Goal: Information Seeking & Learning: Learn about a topic

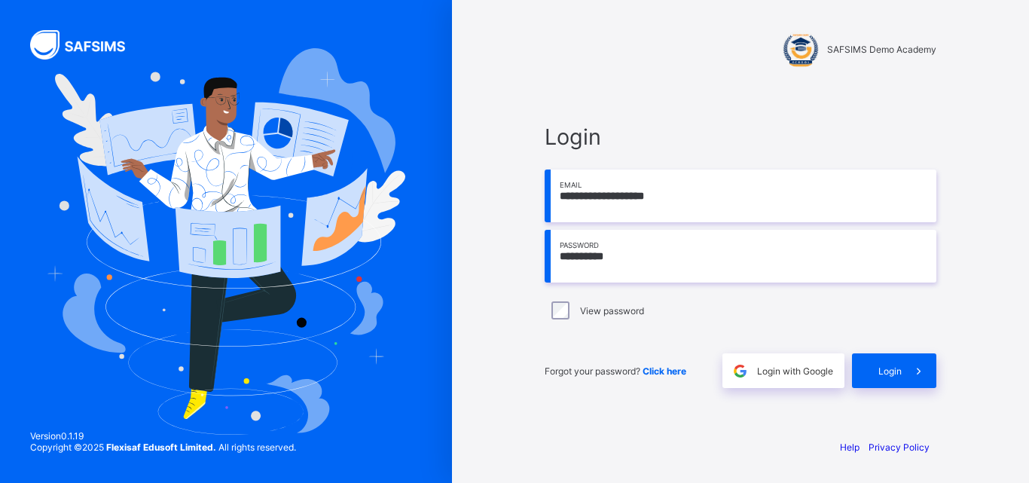
click at [563, 205] on input "**********" at bounding box center [741, 196] width 392 height 53
click at [901, 353] on div "Forgot your password? Click here Login with Google Login" at bounding box center [741, 363] width 392 height 50
click at [899, 365] on span "Login" at bounding box center [890, 370] width 23 height 11
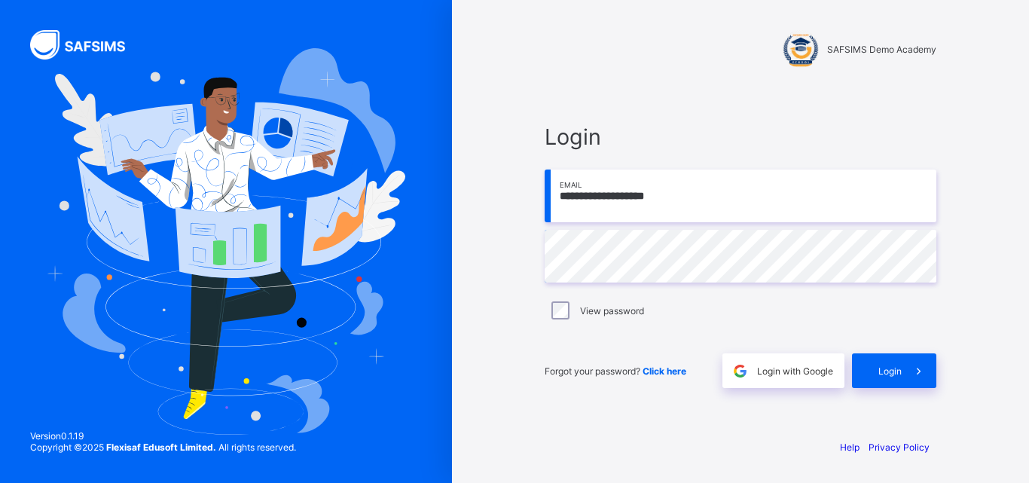
click at [571, 309] on div "View password" at bounding box center [741, 310] width 384 height 18
click at [903, 372] on span at bounding box center [919, 370] width 35 height 35
click at [907, 371] on span at bounding box center [919, 370] width 35 height 35
click at [506, 255] on div "**********" at bounding box center [740, 241] width 577 height 483
click at [466, 257] on div "**********" at bounding box center [740, 241] width 577 height 483
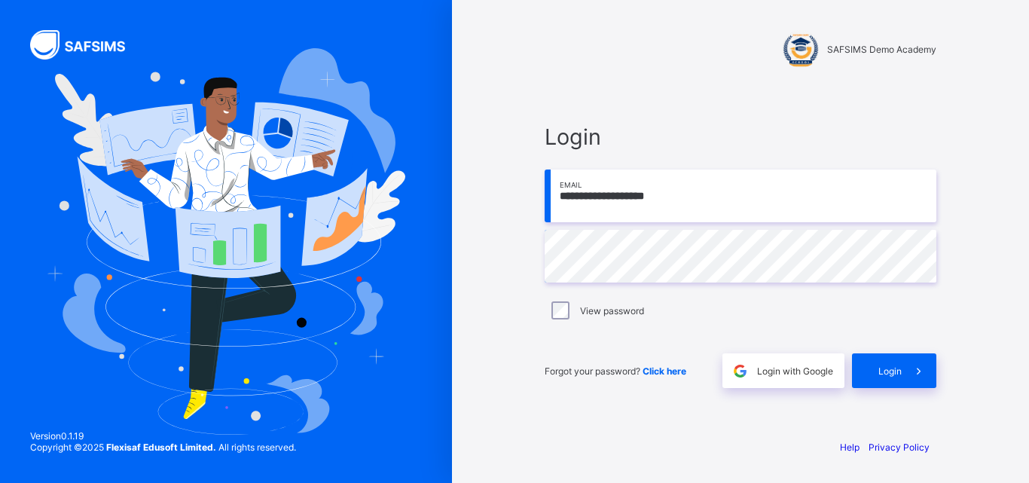
drag, startPoint x: 710, startPoint y: 205, endPoint x: 361, endPoint y: 212, distance: 348.9
click at [373, 220] on div "**********" at bounding box center [514, 241] width 1029 height 483
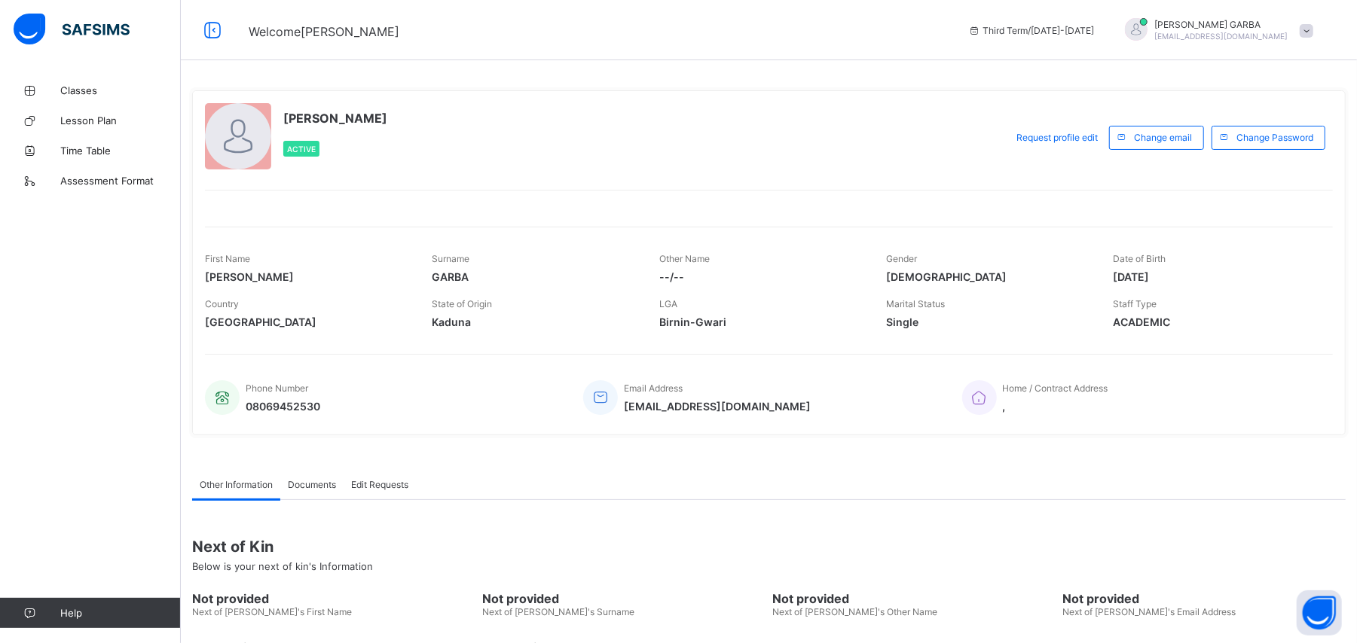
click at [82, 93] on span "Classes" at bounding box center [120, 90] width 121 height 12
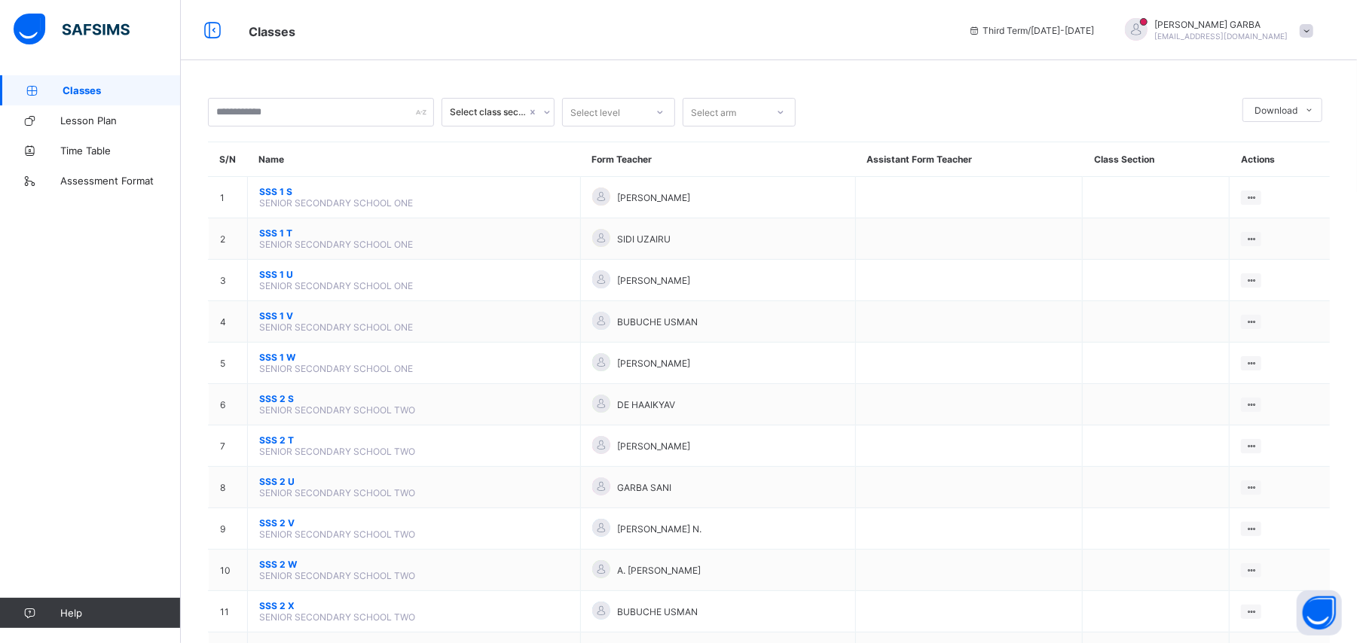
click at [931, 72] on div "Select class section Select level Select arm Download Pdf Report Excel Report S…" at bounding box center [769, 501] width 1176 height 1002
click at [289, 140] on div "Select class section Select level Select arm Download Pdf Report Excel Report S…" at bounding box center [769, 531] width 1122 height 866
click at [299, 104] on input "text" at bounding box center [321, 112] width 226 height 29
click at [470, 79] on div "Select class section Select level Select arm Download Pdf Report Excel Report S…" at bounding box center [769, 538] width 1176 height 927
click at [351, 115] on input "text" at bounding box center [321, 112] width 226 height 29
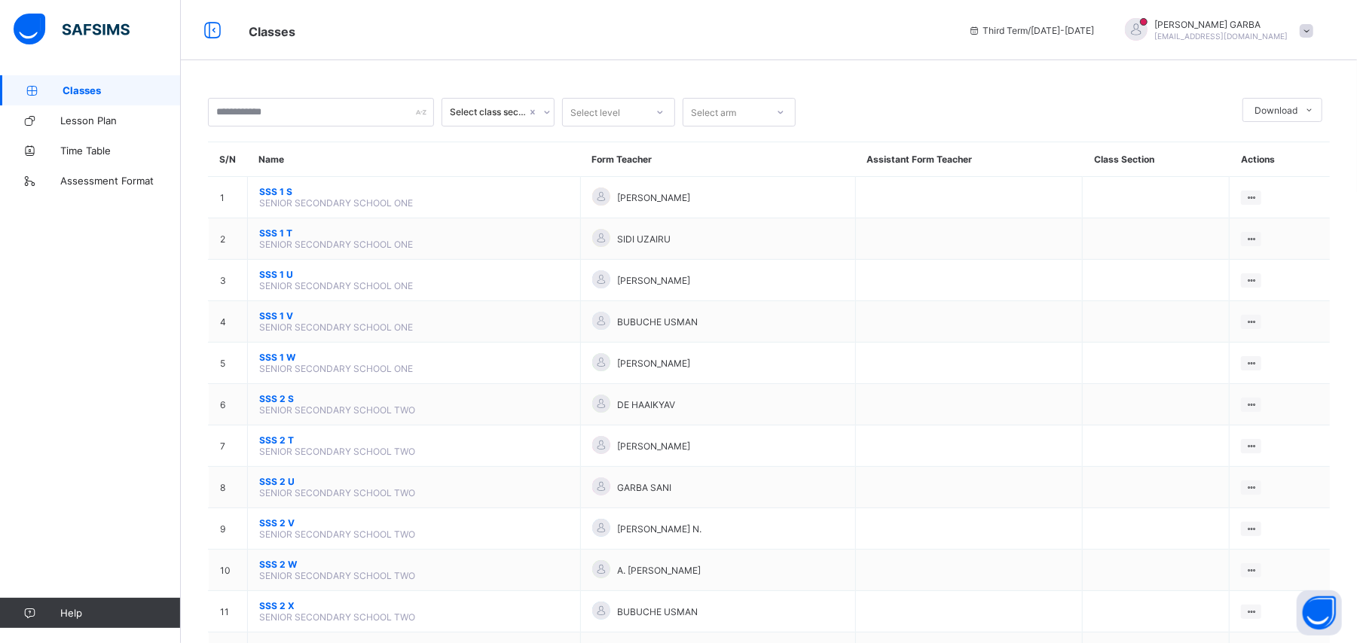
click at [552, 75] on div "Select class section Select level Select arm Download Pdf Report Excel Report S…" at bounding box center [769, 538] width 1176 height 927
click at [444, 72] on div "Select class section Select level Select arm Download Pdf Report Excel Report S…" at bounding box center [769, 501] width 1176 height 1002
click at [451, 79] on div "Select class section Select level Select arm Download Pdf Report Excel Report S…" at bounding box center [769, 538] width 1176 height 927
click at [371, 118] on input "text" at bounding box center [321, 112] width 226 height 29
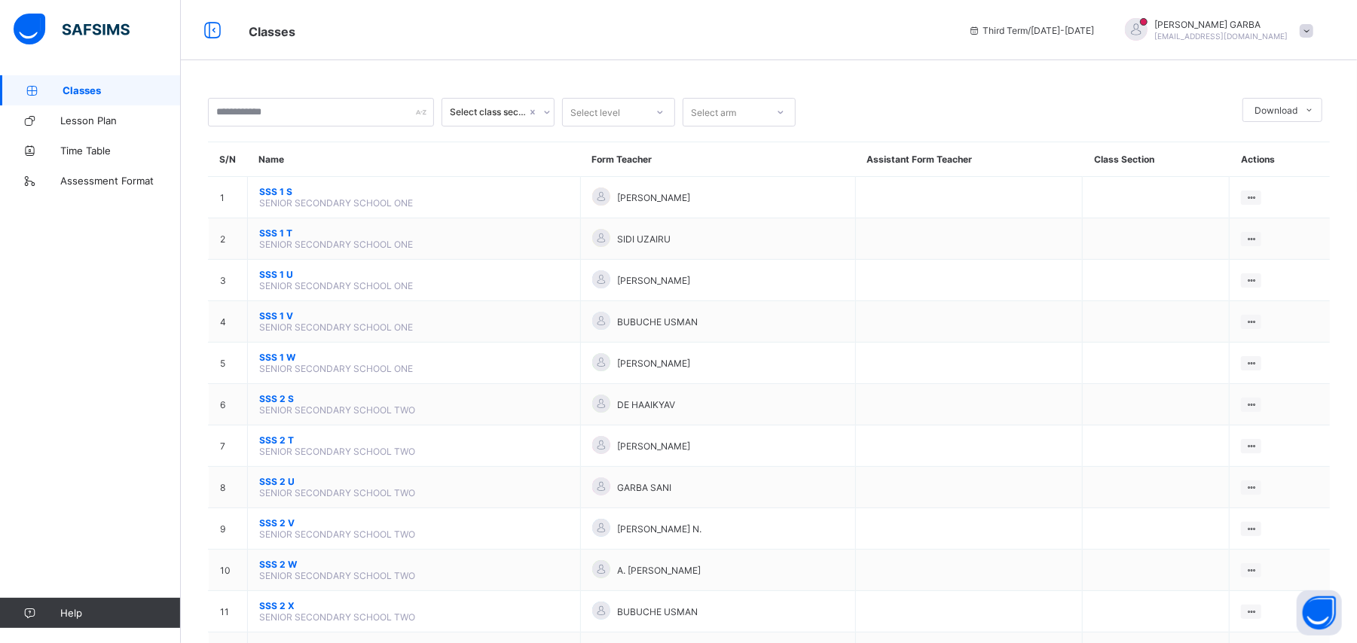
click at [1237, 41] on div "[PERSON_NAME] [EMAIL_ADDRESS][DOMAIN_NAME]" at bounding box center [1215, 30] width 211 height 25
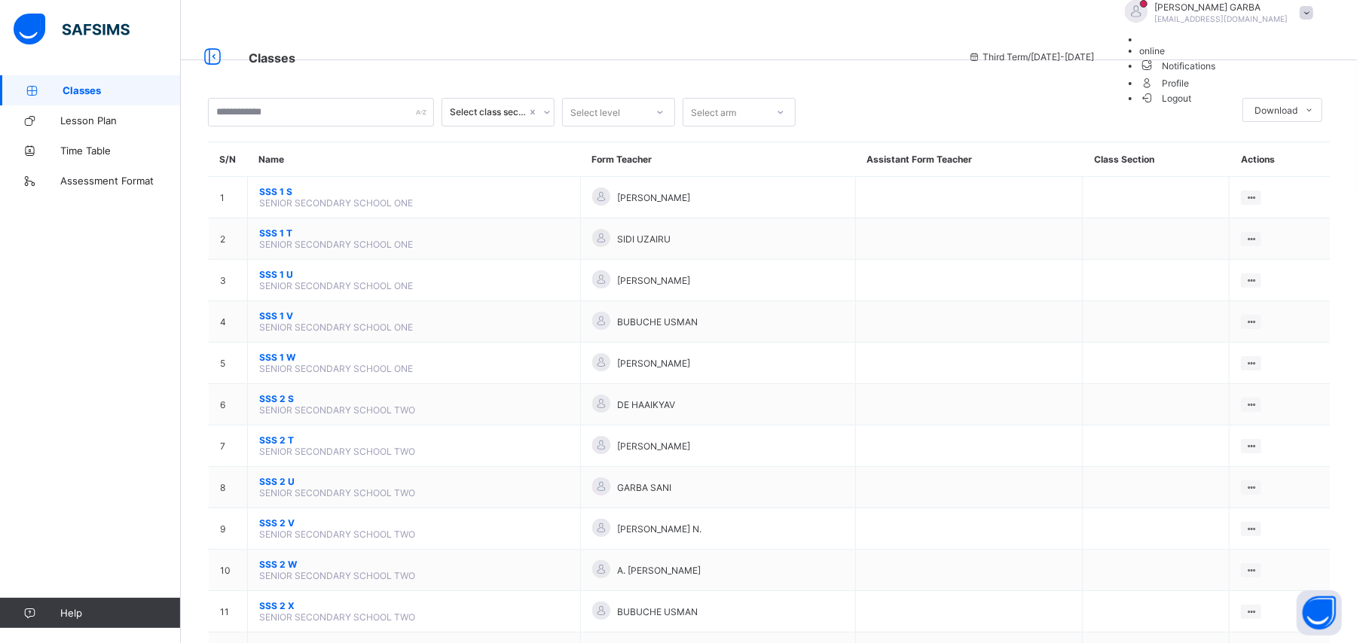
click at [1237, 41] on ul "online Notifications Profile Logout" at bounding box center [1215, 69] width 211 height 70
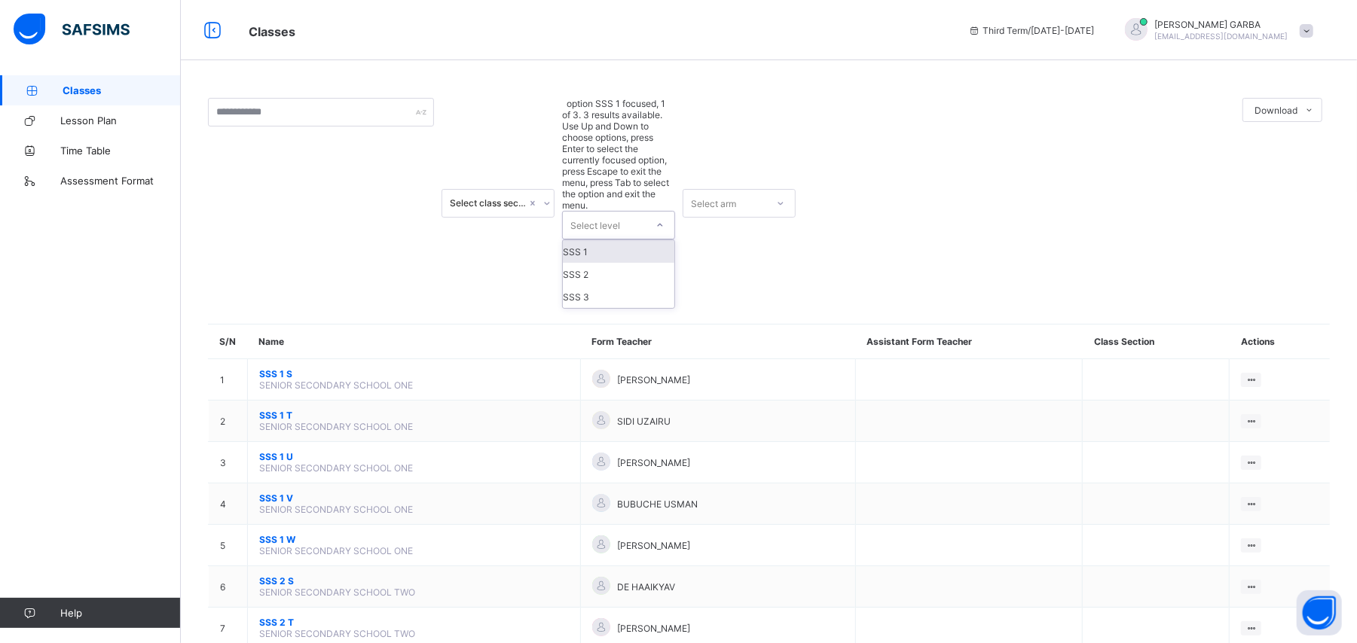
click at [613, 211] on div "Select level" at bounding box center [595, 225] width 50 height 29
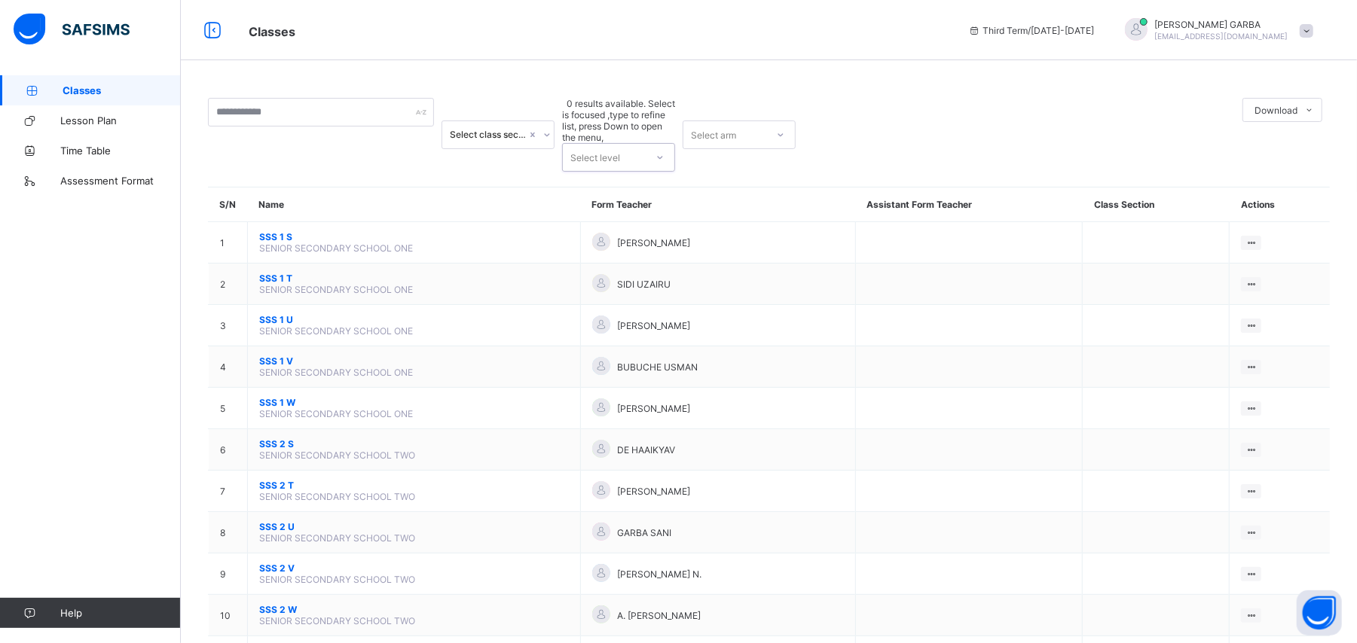
click at [613, 143] on div "Select level" at bounding box center [595, 157] width 50 height 29
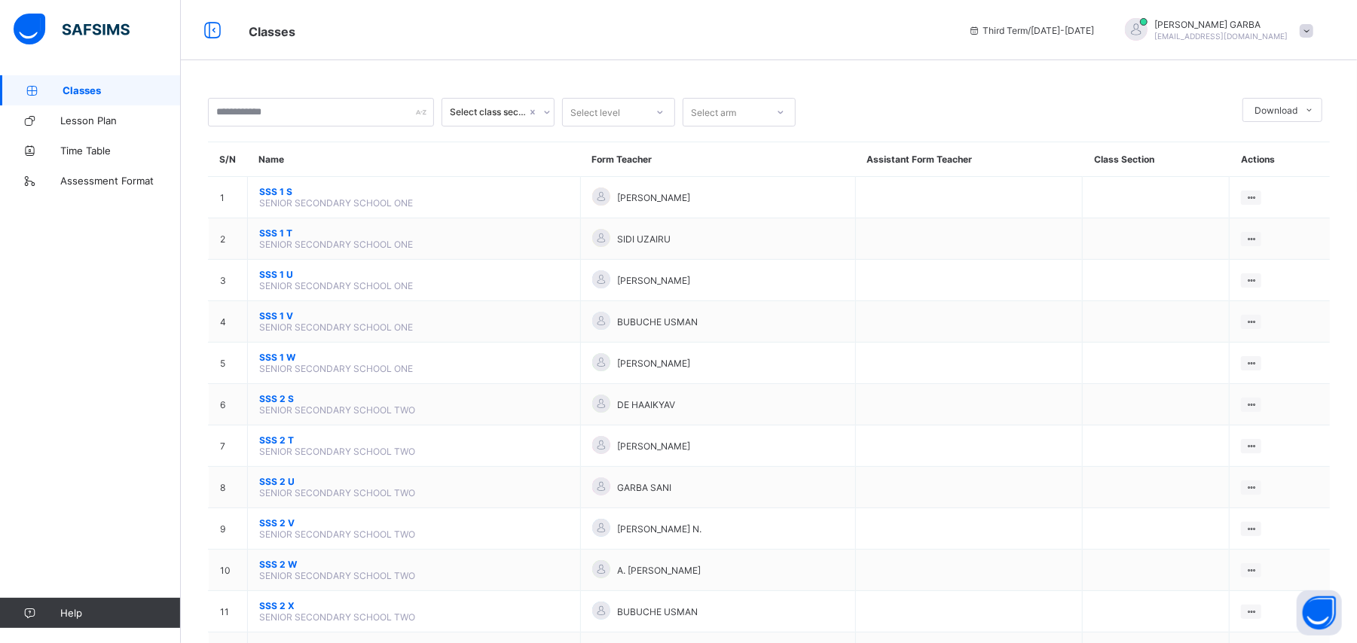
click at [793, 82] on div "Select class section Select level Select arm Download Pdf Report Excel Report S…" at bounding box center [769, 538] width 1176 height 927
click at [89, 264] on div "Classes Lesson Plan Time Table Assessment Format Help" at bounding box center [90, 351] width 181 height 583
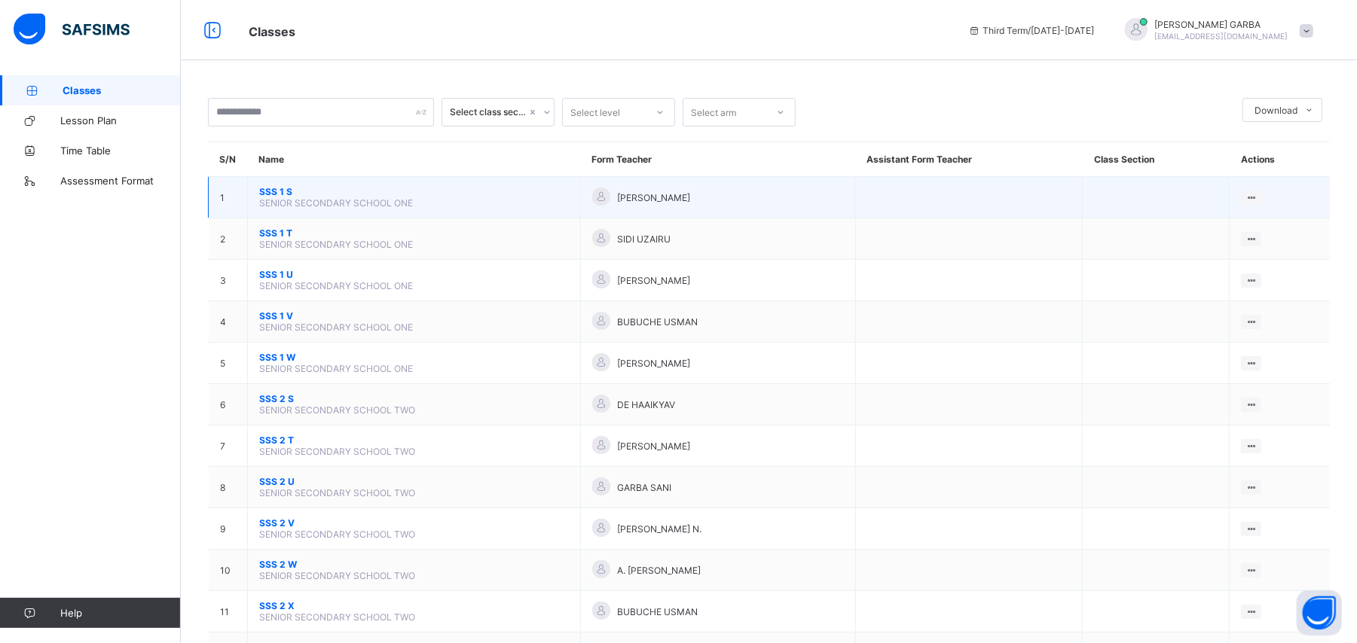
click at [368, 193] on span "SSS 1 S" at bounding box center [414, 191] width 310 height 11
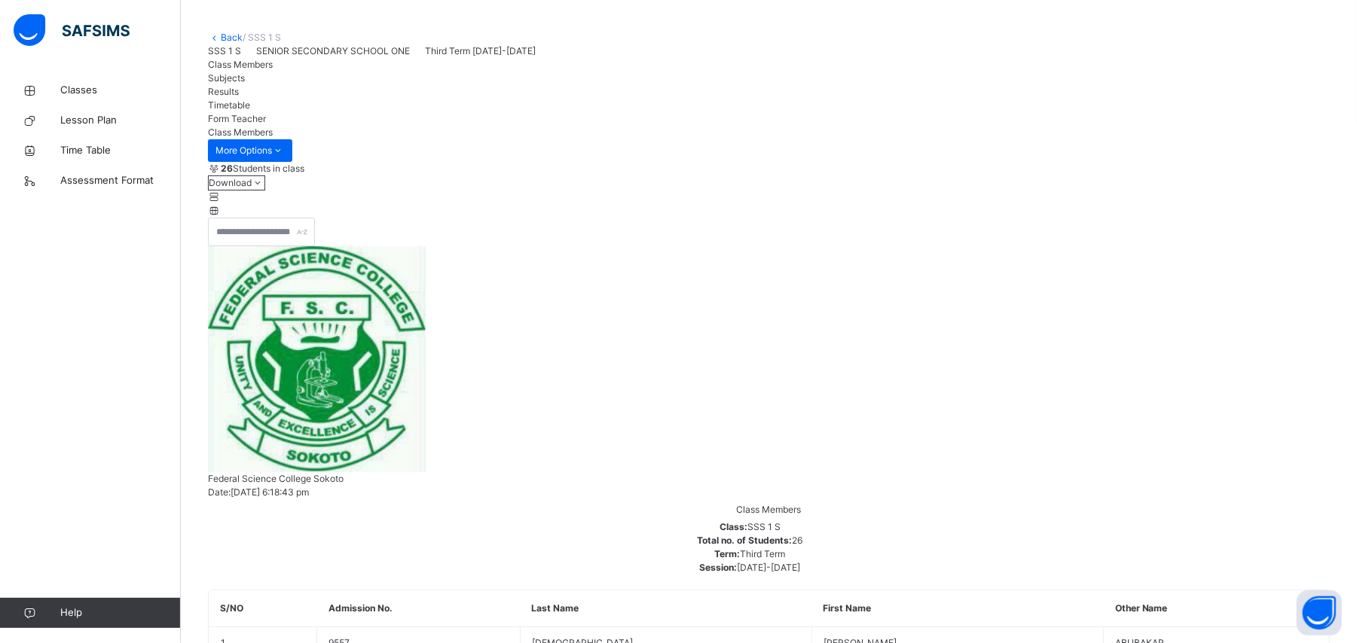
scroll to position [100, 0]
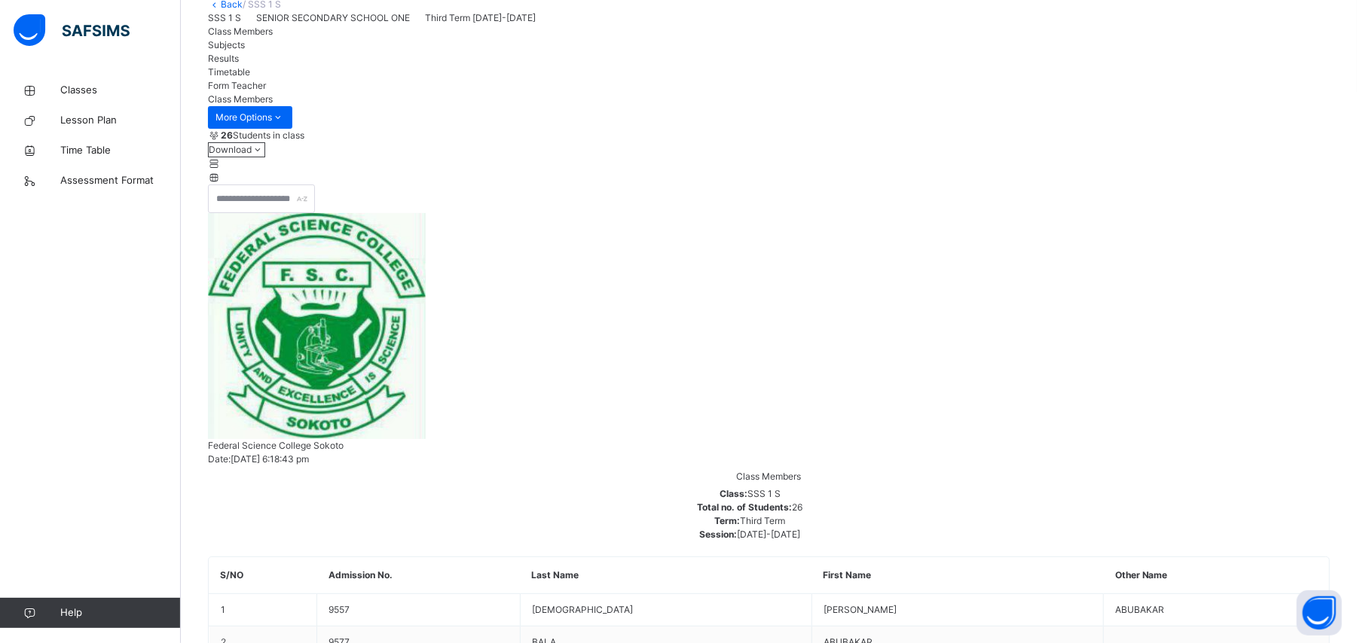
drag, startPoint x: 1136, startPoint y: 420, endPoint x: 1227, endPoint y: 322, distance: 133.8
click at [1227, 213] on div at bounding box center [769, 199] width 1122 height 29
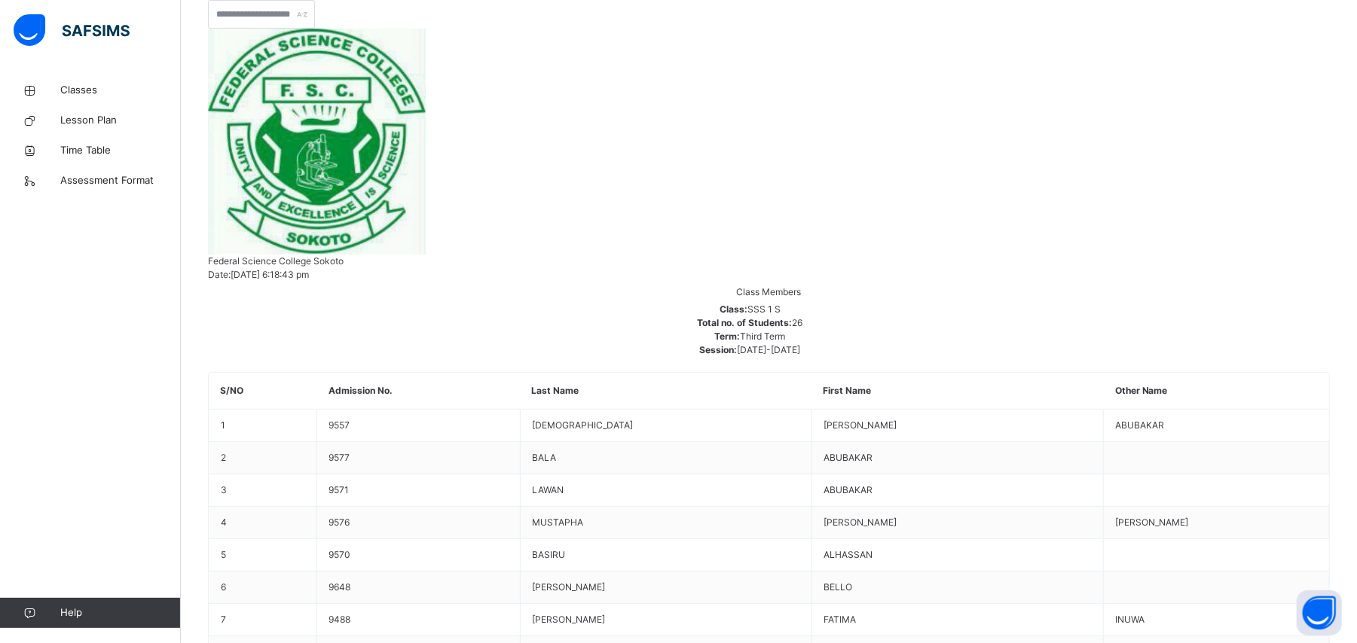
scroll to position [301, 0]
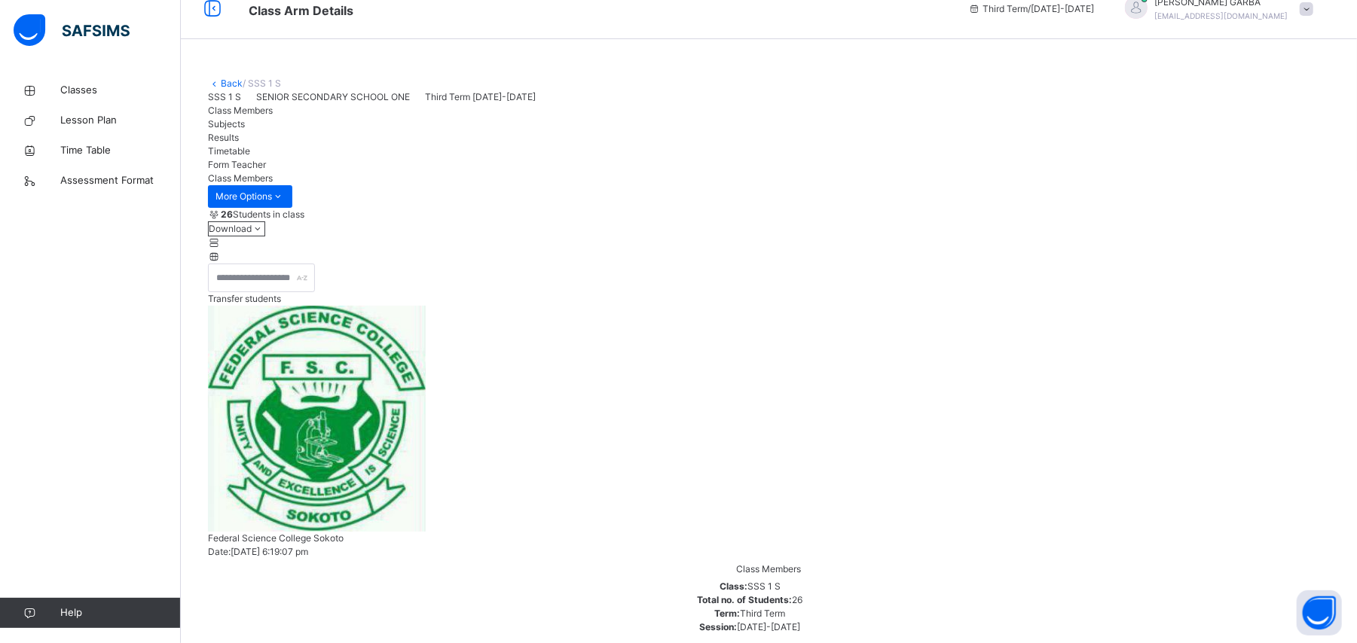
scroll to position [0, 0]
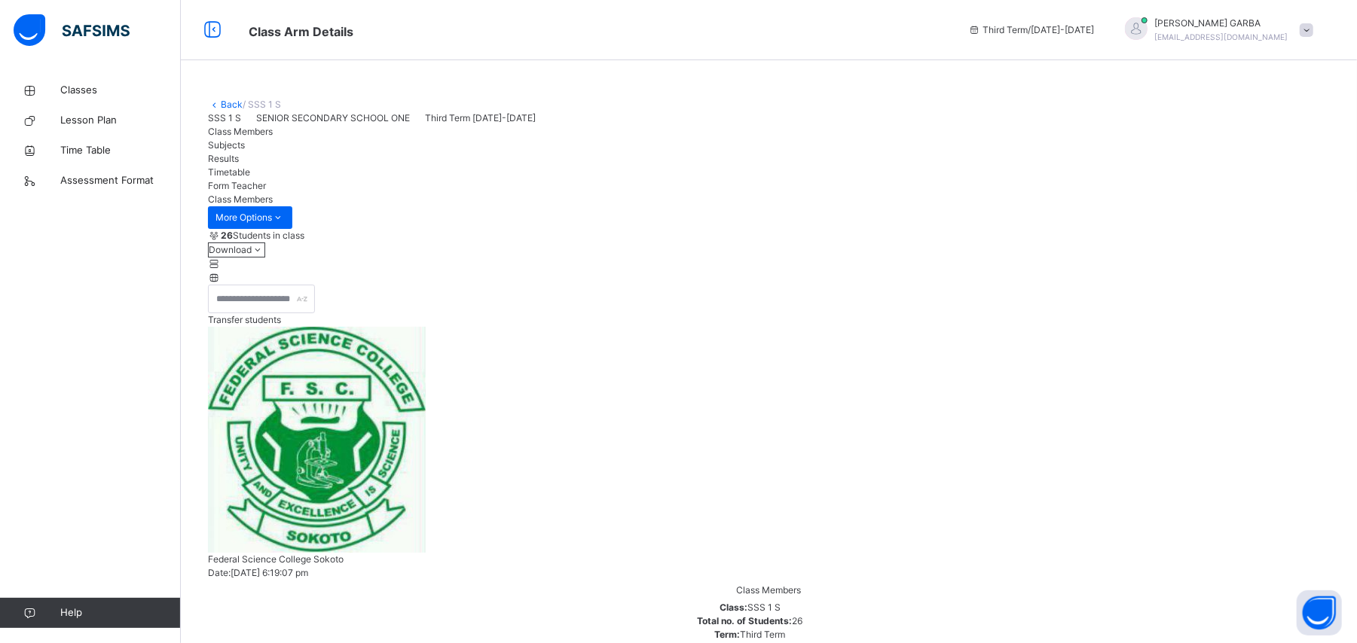
click at [221, 283] on icon at bounding box center [214, 277] width 13 height 11
click at [221, 270] on icon at bounding box center [214, 263] width 13 height 11
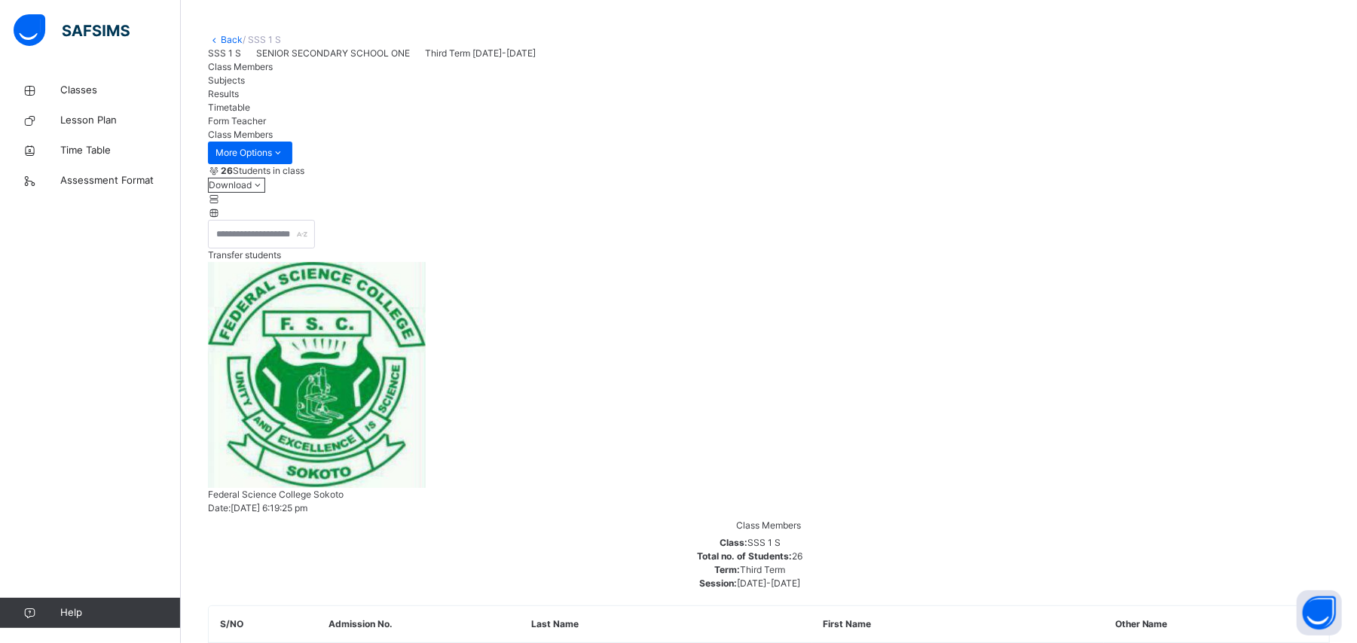
scroll to position [100, 0]
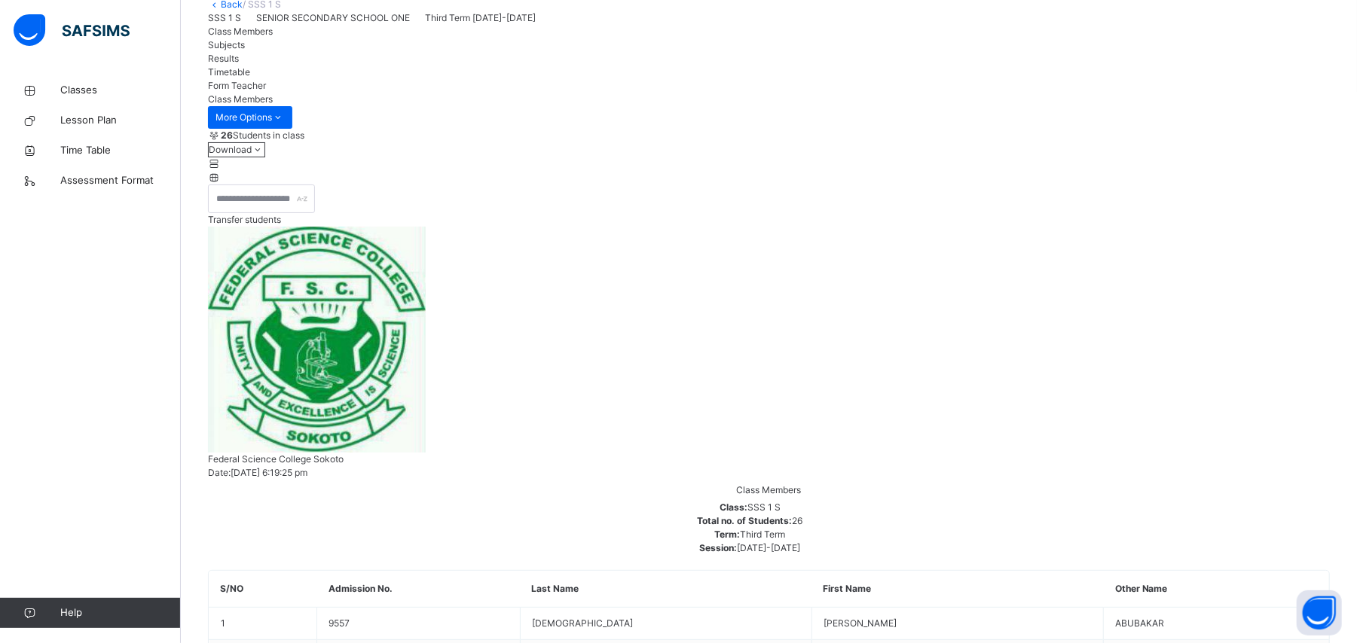
click at [707, 185] on div "26 Students in class Download Pdf Report Excel Report" at bounding box center [769, 157] width 1122 height 56
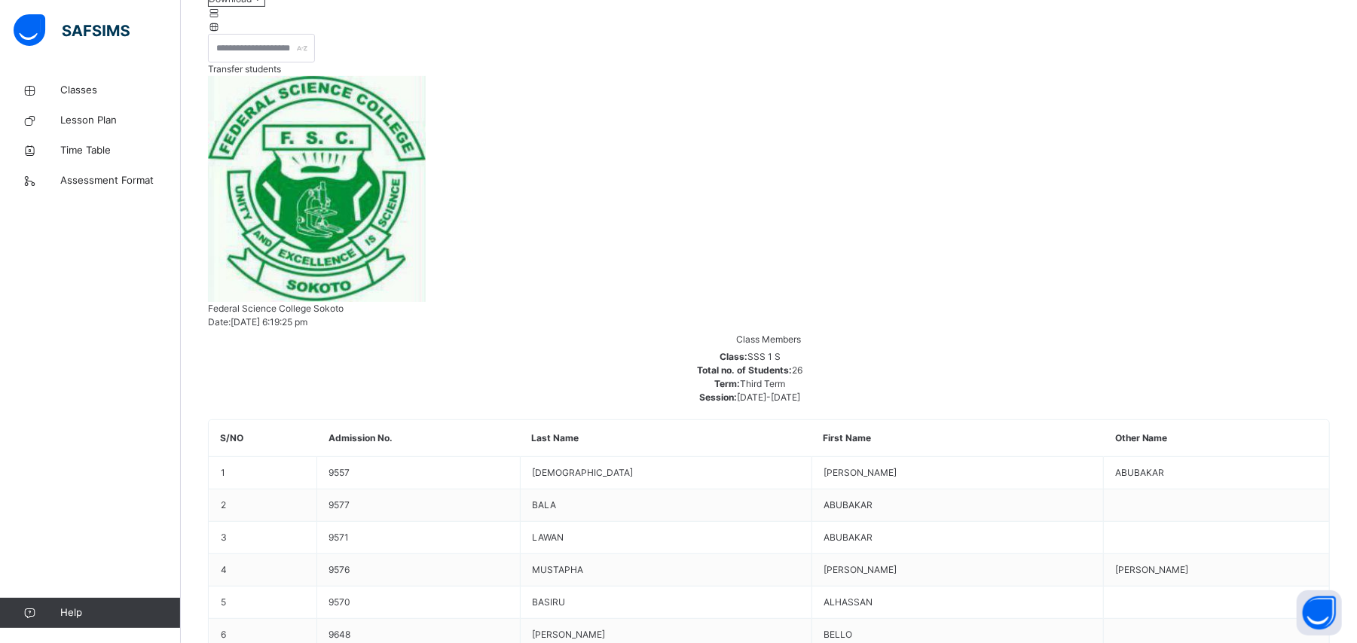
scroll to position [200, 0]
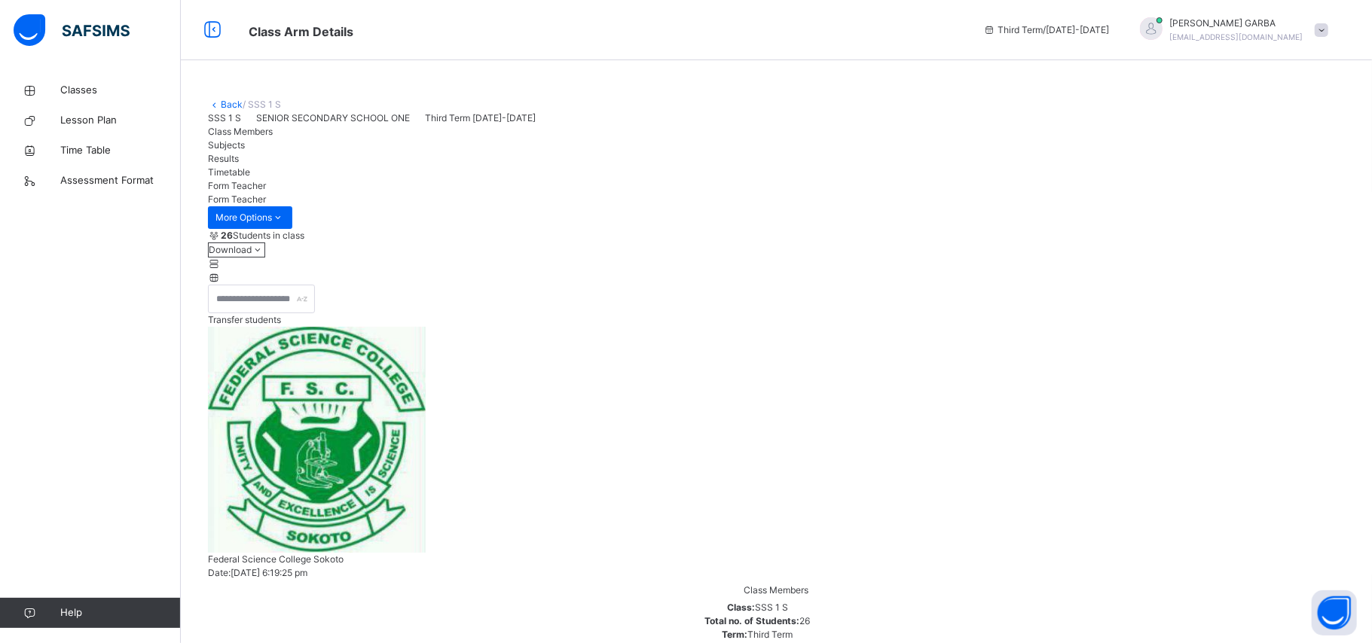
click at [250, 178] on span "Timetable" at bounding box center [229, 172] width 42 height 11
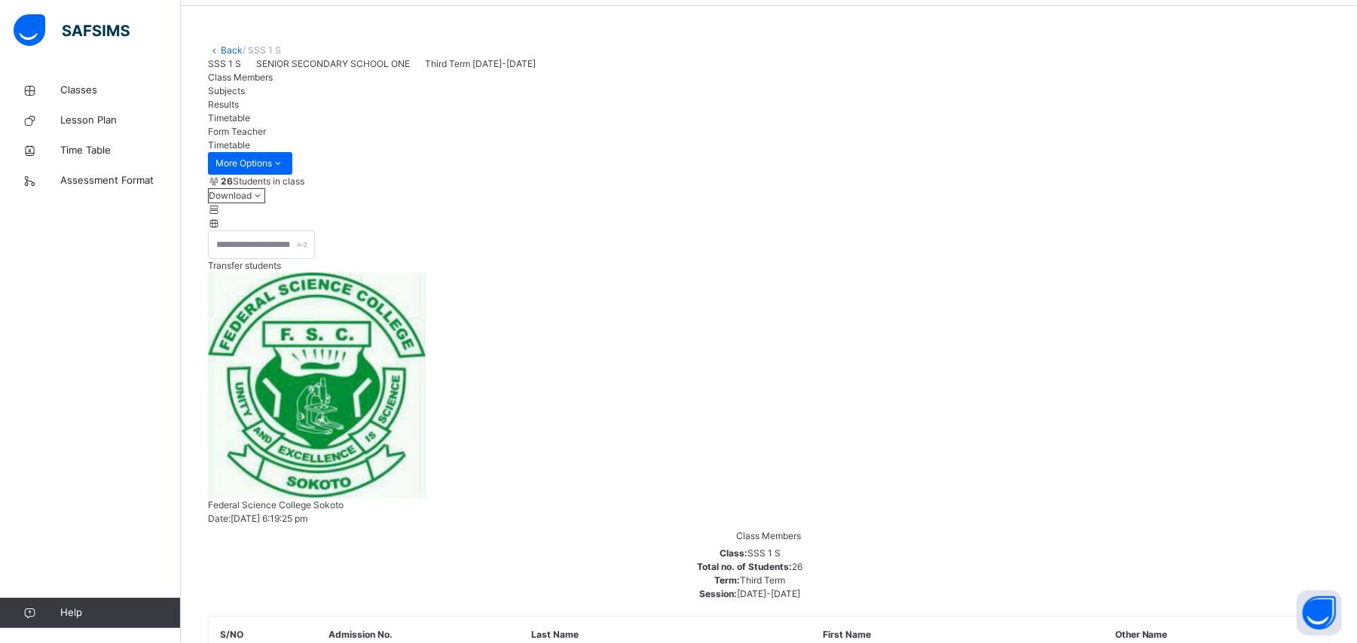
scroll to position [100, 0]
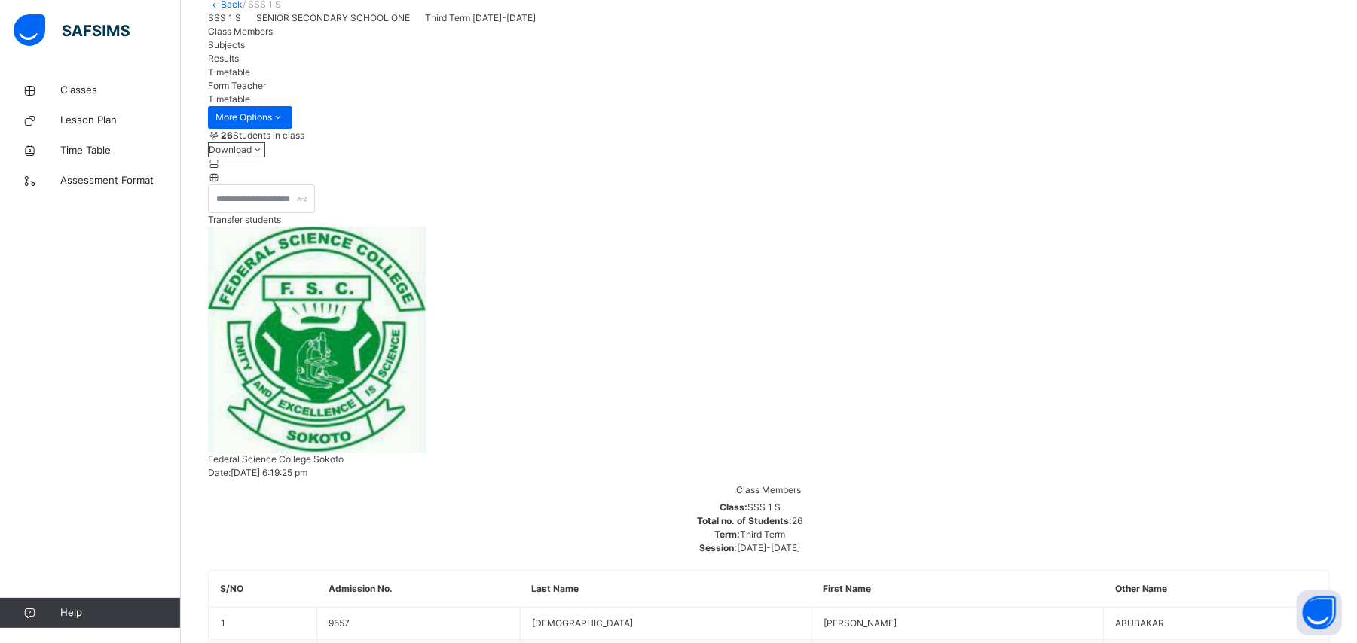
click at [381, 66] on div "Results" at bounding box center [769, 59] width 1122 height 14
click at [378, 66] on div "Results" at bounding box center [769, 59] width 1122 height 14
click at [384, 66] on div "Results" at bounding box center [769, 59] width 1122 height 14
click at [302, 52] on div "Subjects" at bounding box center [769, 45] width 1122 height 14
click at [264, 37] on span "Class Members" at bounding box center [240, 31] width 65 height 11
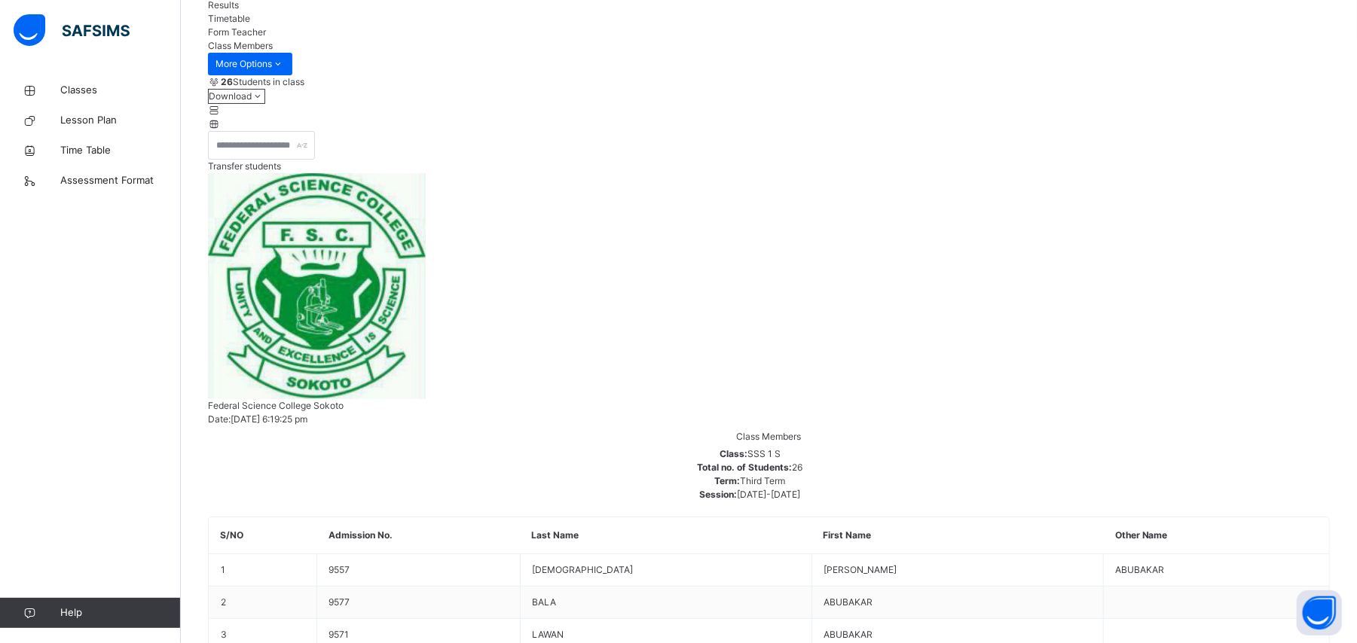
scroll to position [200, 0]
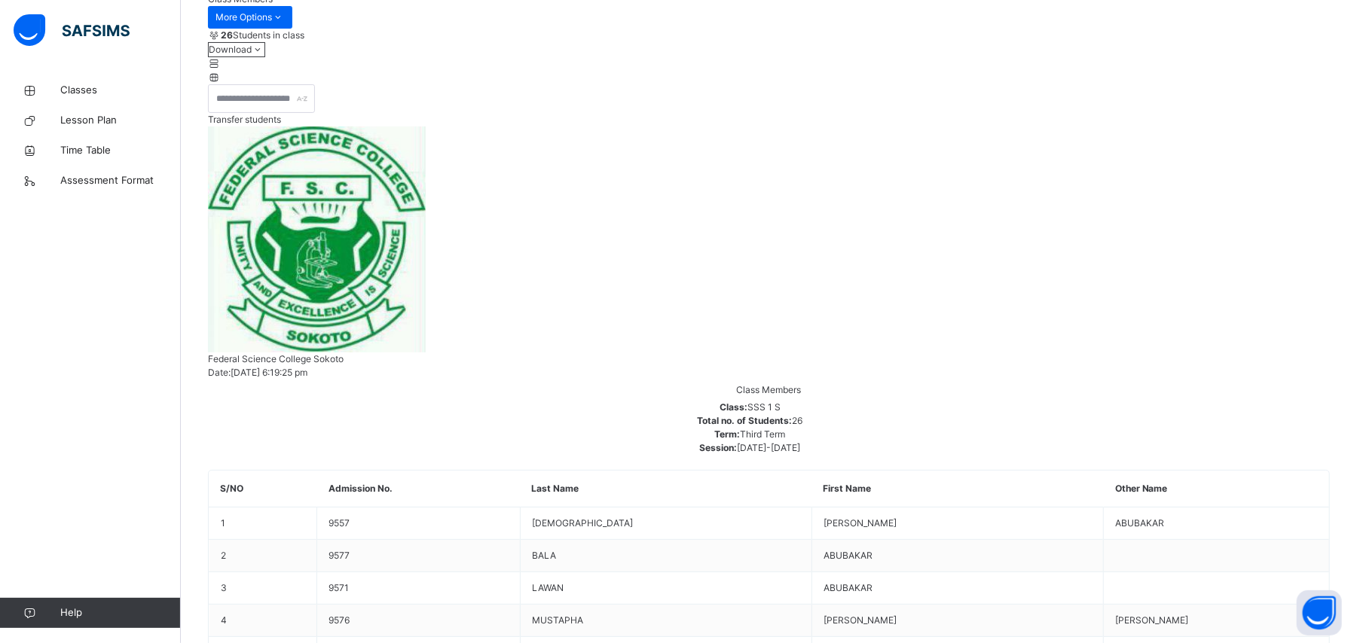
drag, startPoint x: 1136, startPoint y: 309, endPoint x: 1188, endPoint y: 319, distance: 53.0
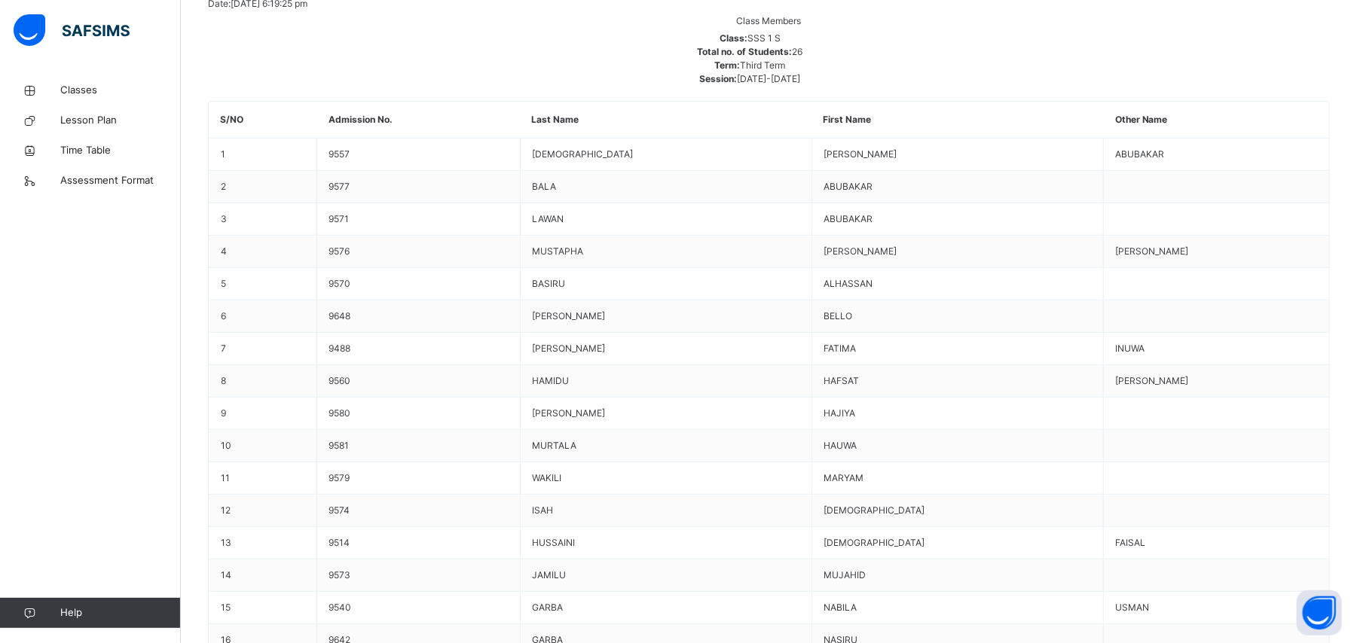
scroll to position [603, 0]
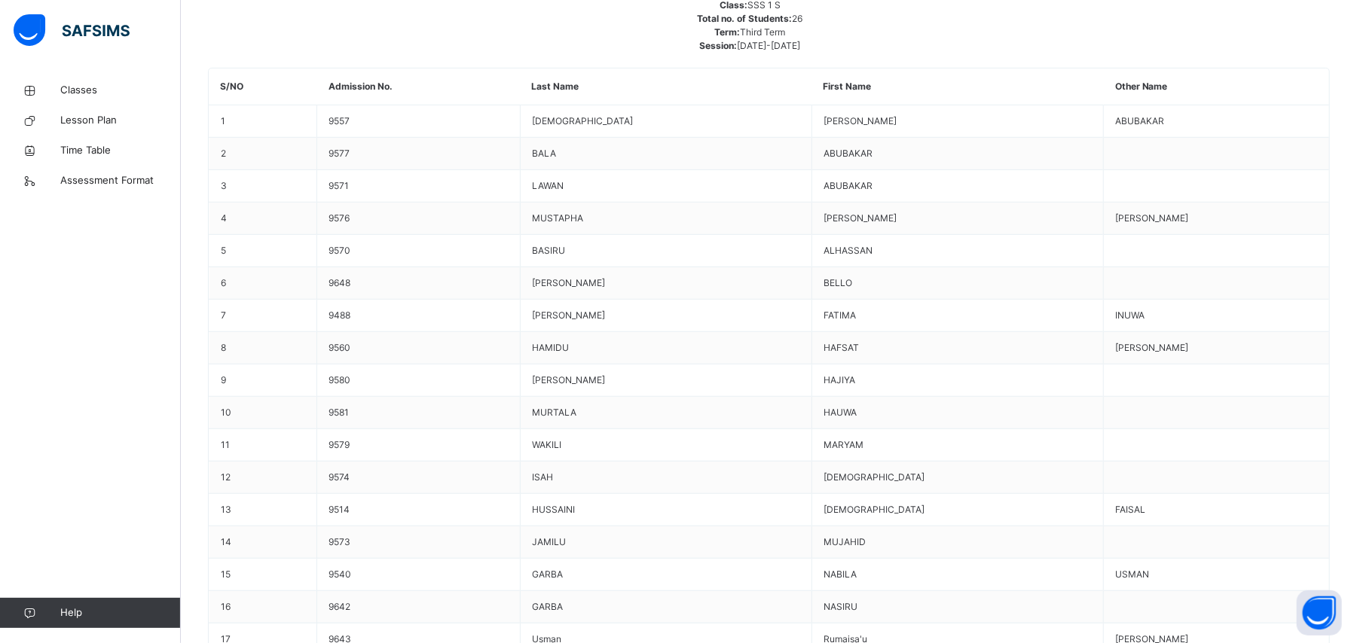
drag, startPoint x: 607, startPoint y: 291, endPoint x: 583, endPoint y: 293, distance: 24.2
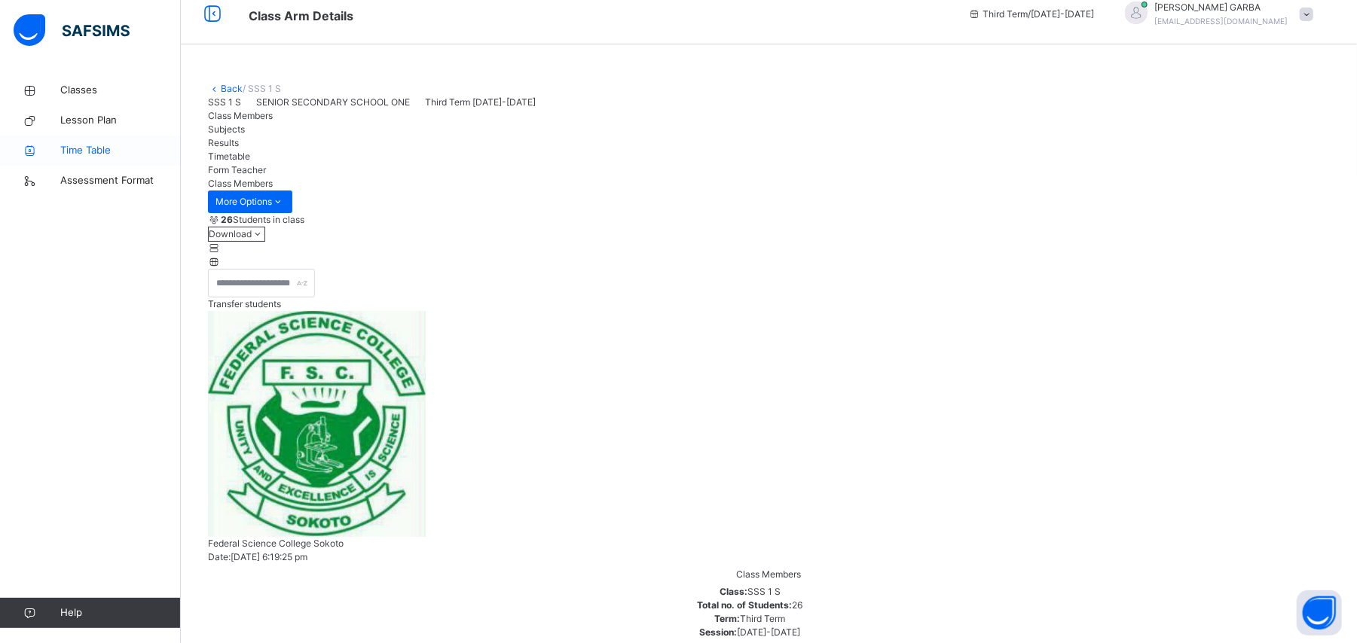
scroll to position [0, 0]
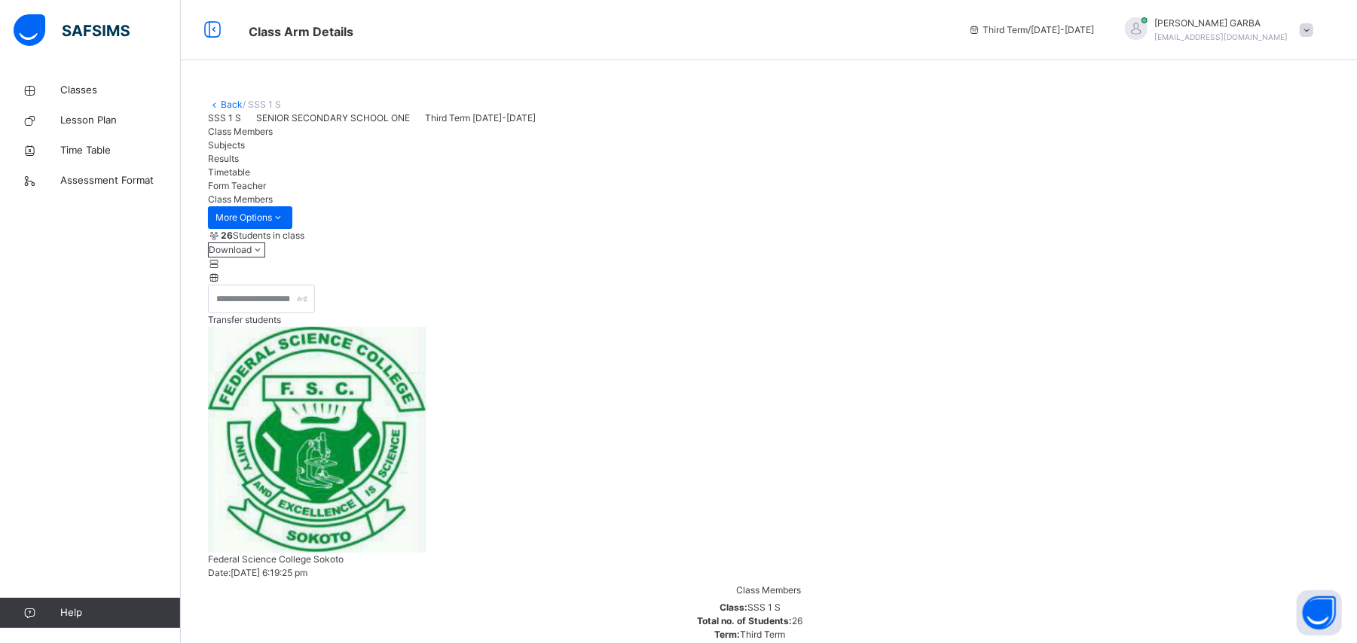
click at [300, 125] on div "SSS 1 S SENIOR SECONDARY SCHOOL ONE Third Term [DATE]-[DATE]" at bounding box center [769, 119] width 1122 height 14
click at [230, 99] on link "Back" at bounding box center [232, 104] width 22 height 11
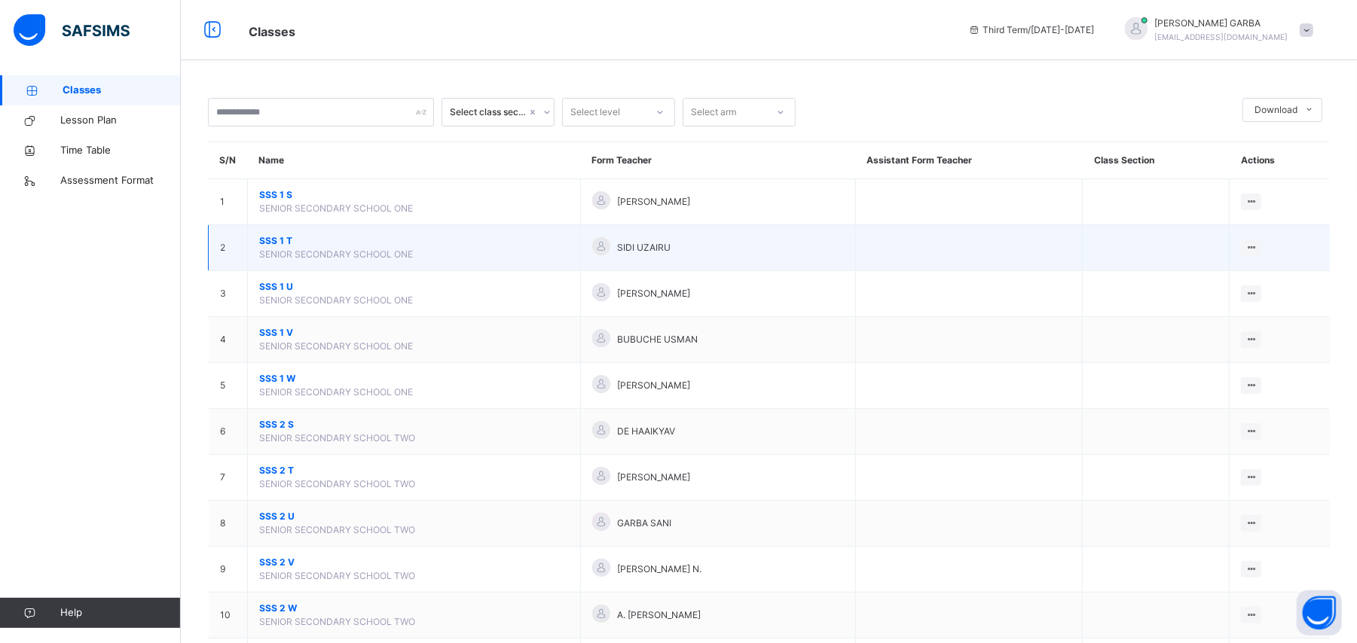
click at [667, 256] on div "SIDI UZAIRU" at bounding box center [718, 248] width 252 height 22
click at [1279, 249] on td "View Class" at bounding box center [1280, 248] width 100 height 46
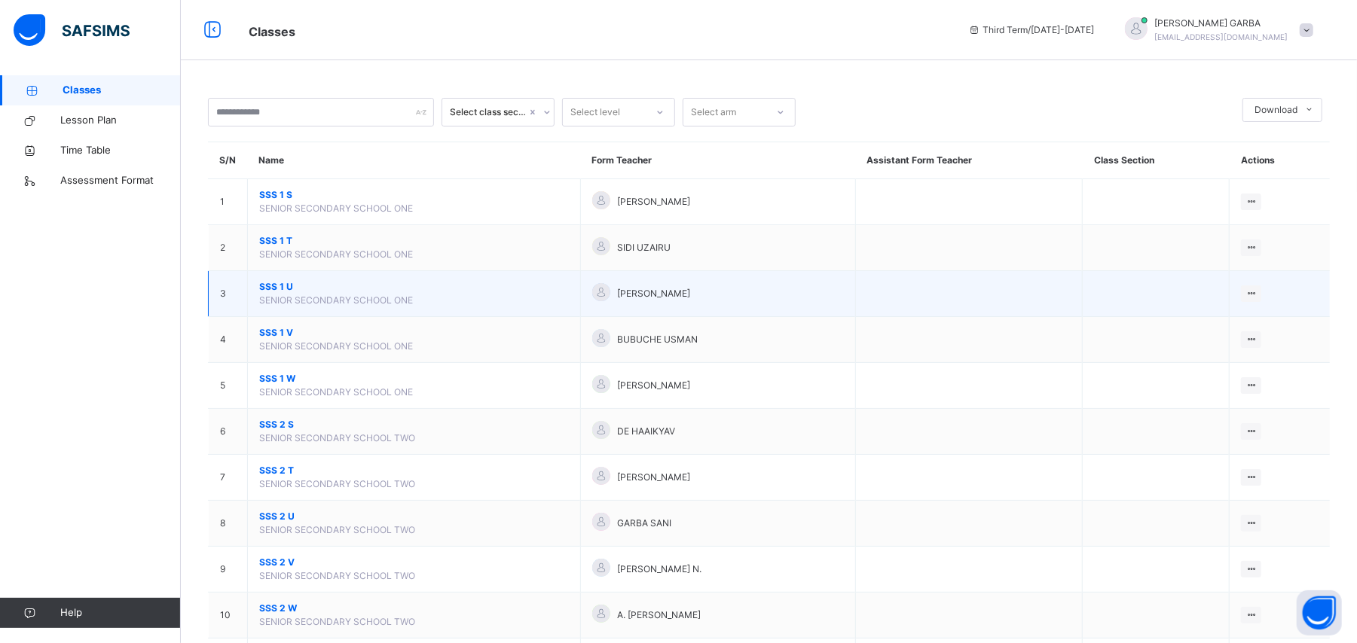
click at [405, 309] on td "SSS 1 U SENIOR SECONDARY SCHOOL ONE" at bounding box center [414, 294] width 333 height 46
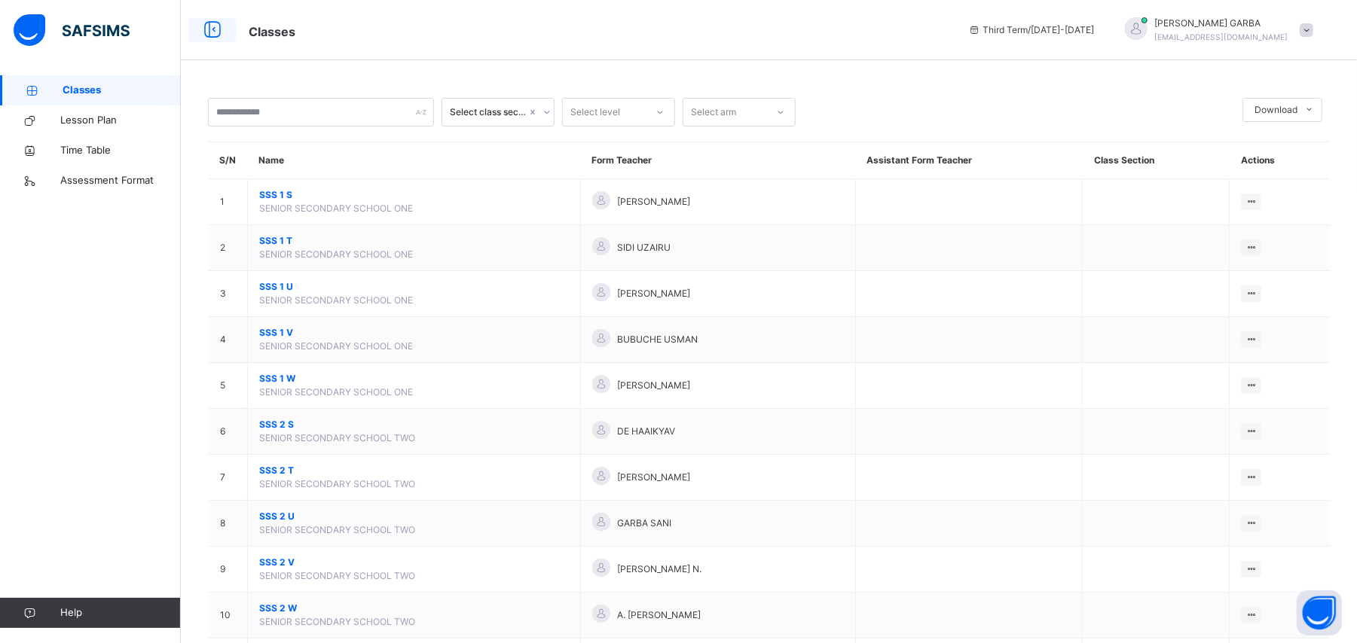
click at [206, 37] on icon at bounding box center [213, 30] width 26 height 27
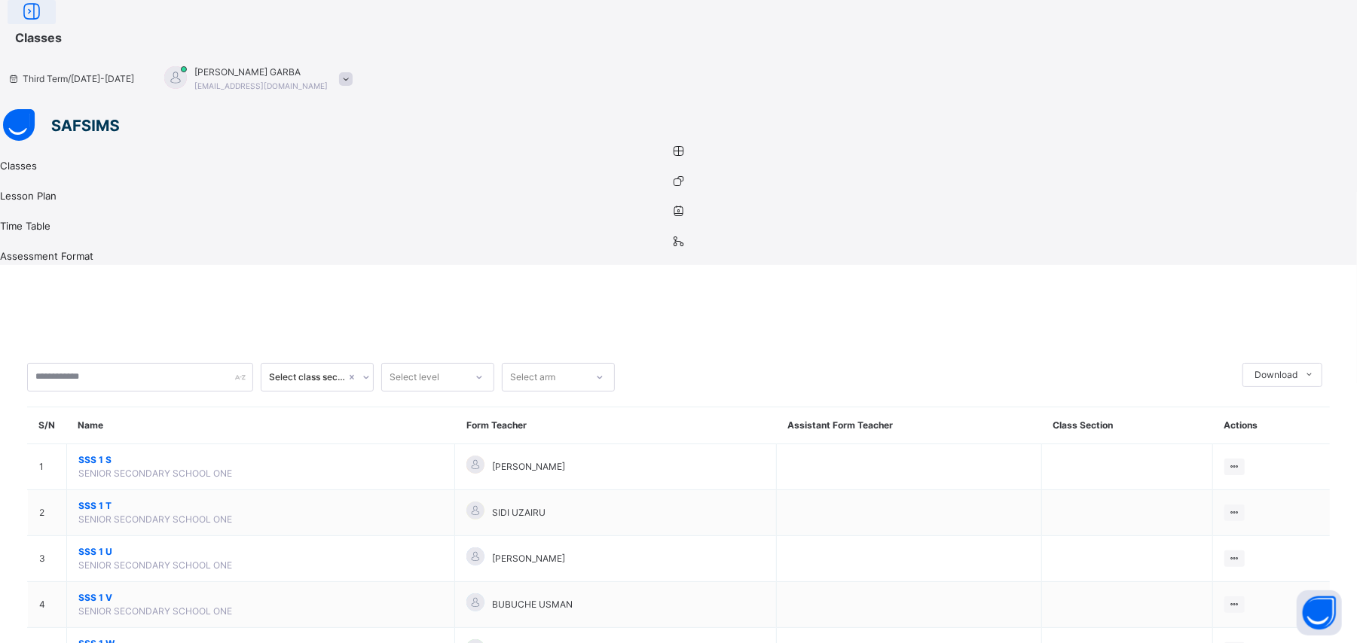
click at [56, 24] on div at bounding box center [32, 12] width 48 height 24
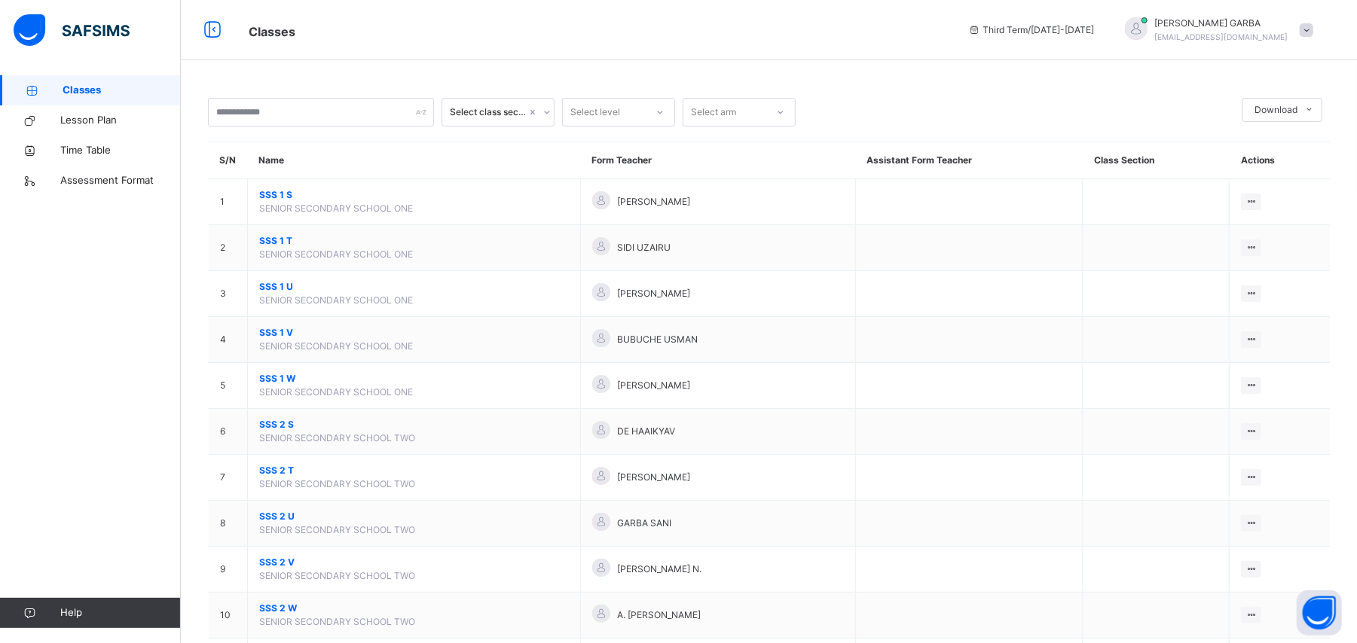
click at [37, 72] on div "Classes Lesson Plan Time Table Assessment Format Help" at bounding box center [90, 351] width 181 height 583
click at [1321, 38] on div "[PERSON_NAME] [EMAIL_ADDRESS][DOMAIN_NAME]" at bounding box center [1215, 30] width 211 height 27
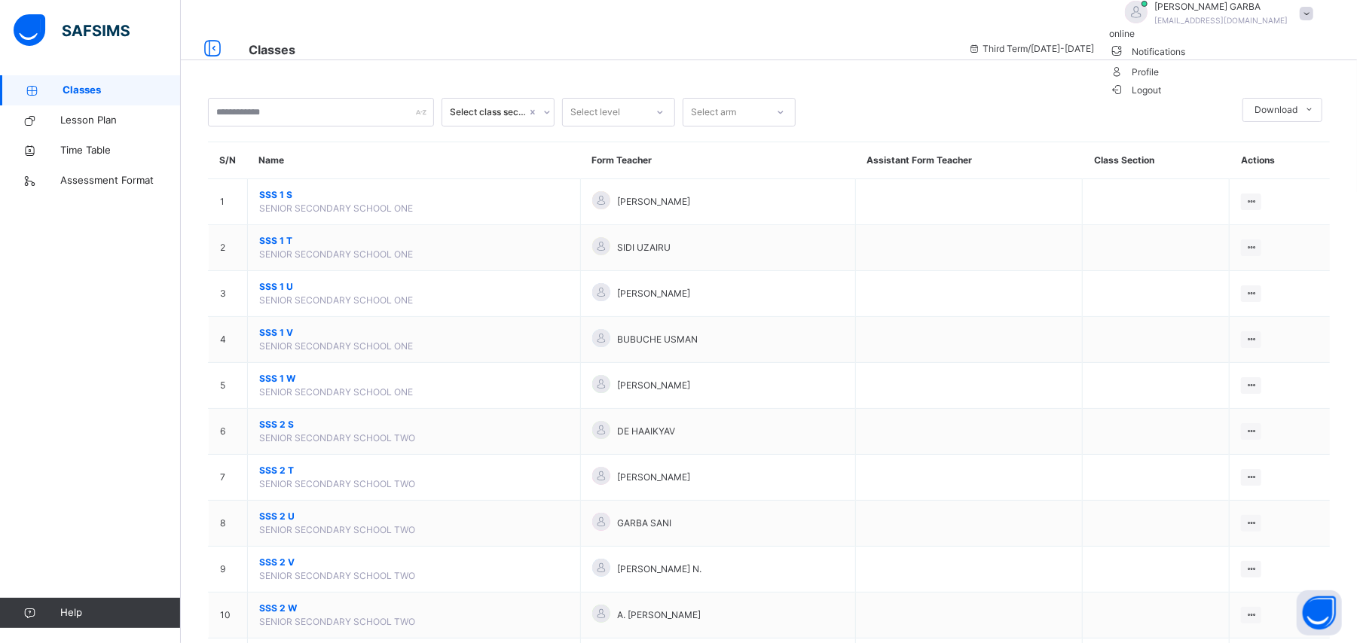
click at [1279, 81] on span "Profile" at bounding box center [1215, 71] width 211 height 20
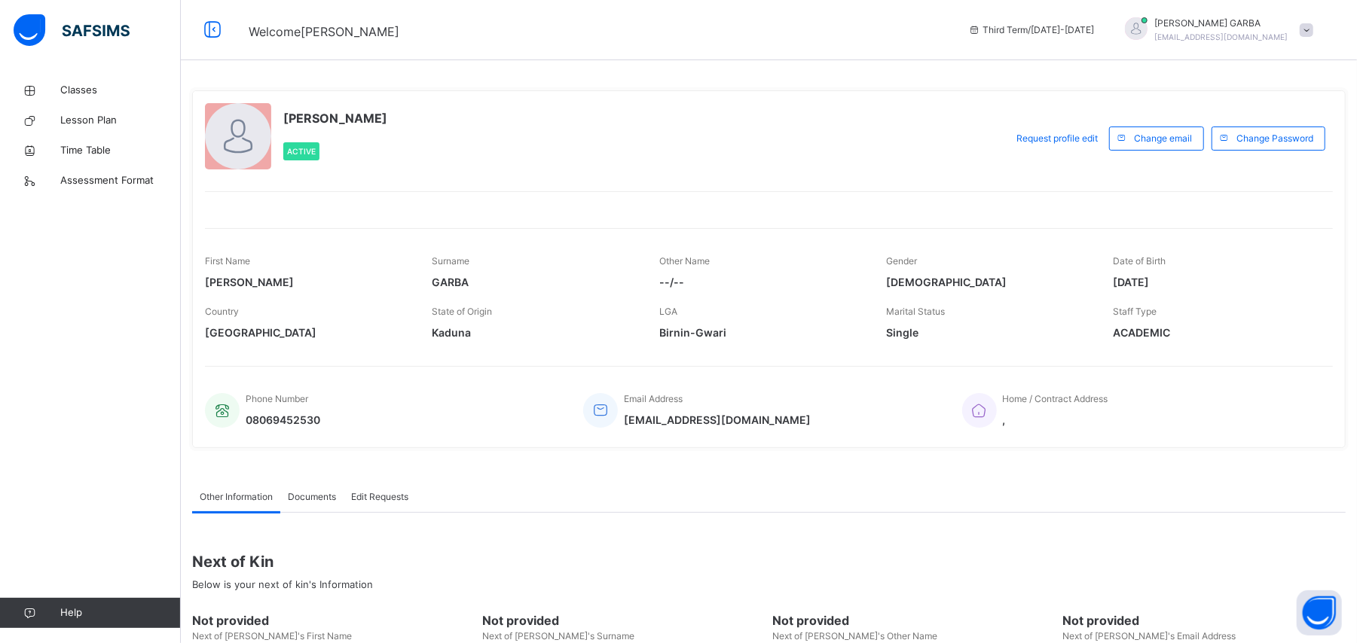
click at [772, 319] on span at bounding box center [761, 322] width 204 height 6
click at [752, 353] on div "[PERSON_NAME] Active Request profile edit Change email Change Password First Na…" at bounding box center [769, 269] width 1154 height 358
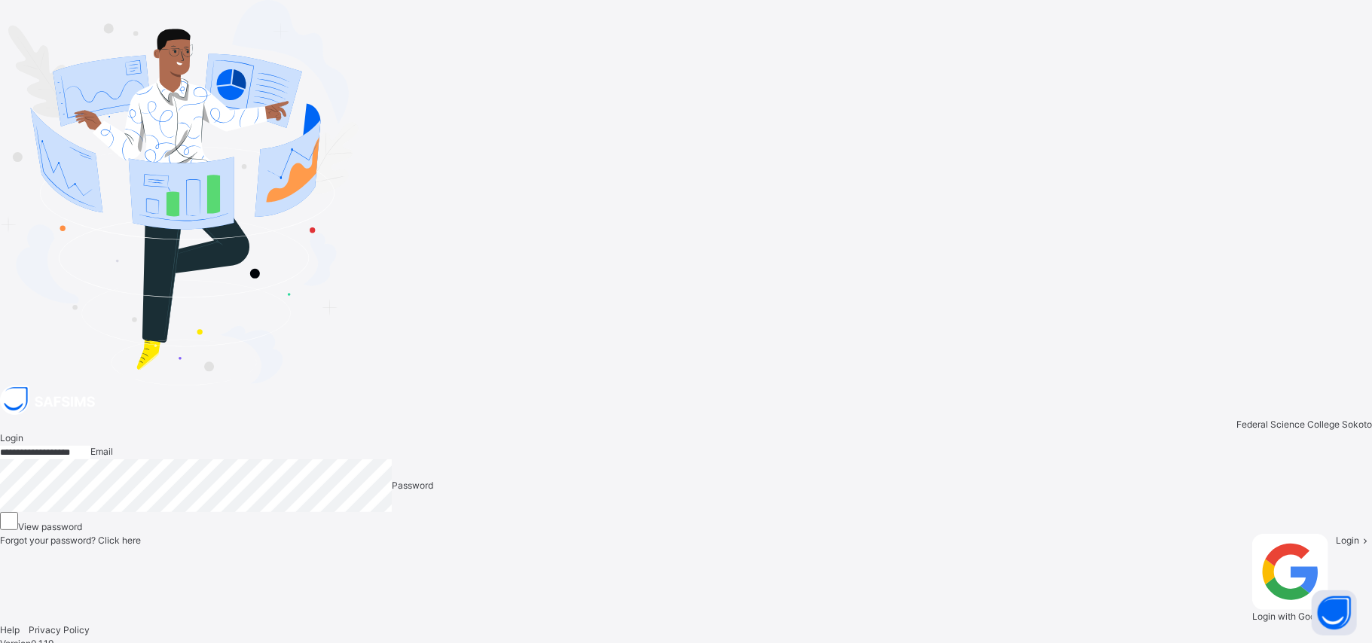
click at [1336, 535] on span "Login" at bounding box center [1347, 540] width 23 height 11
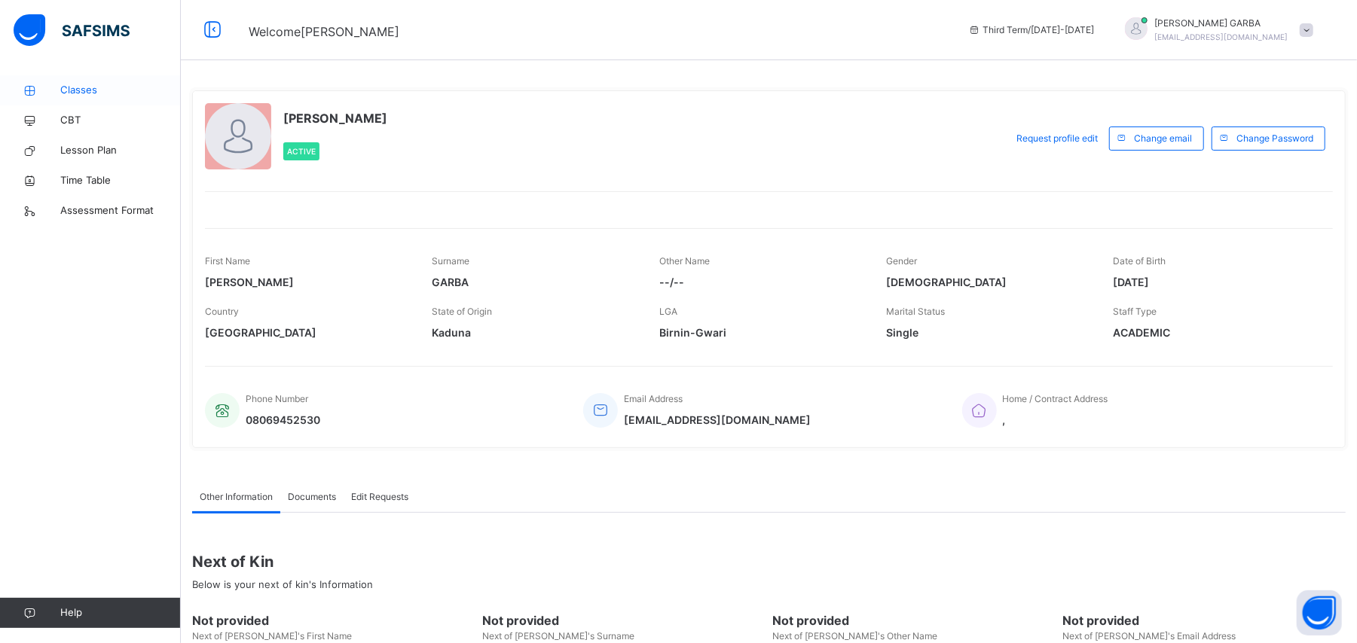
click at [71, 95] on span "Classes" at bounding box center [120, 90] width 121 height 15
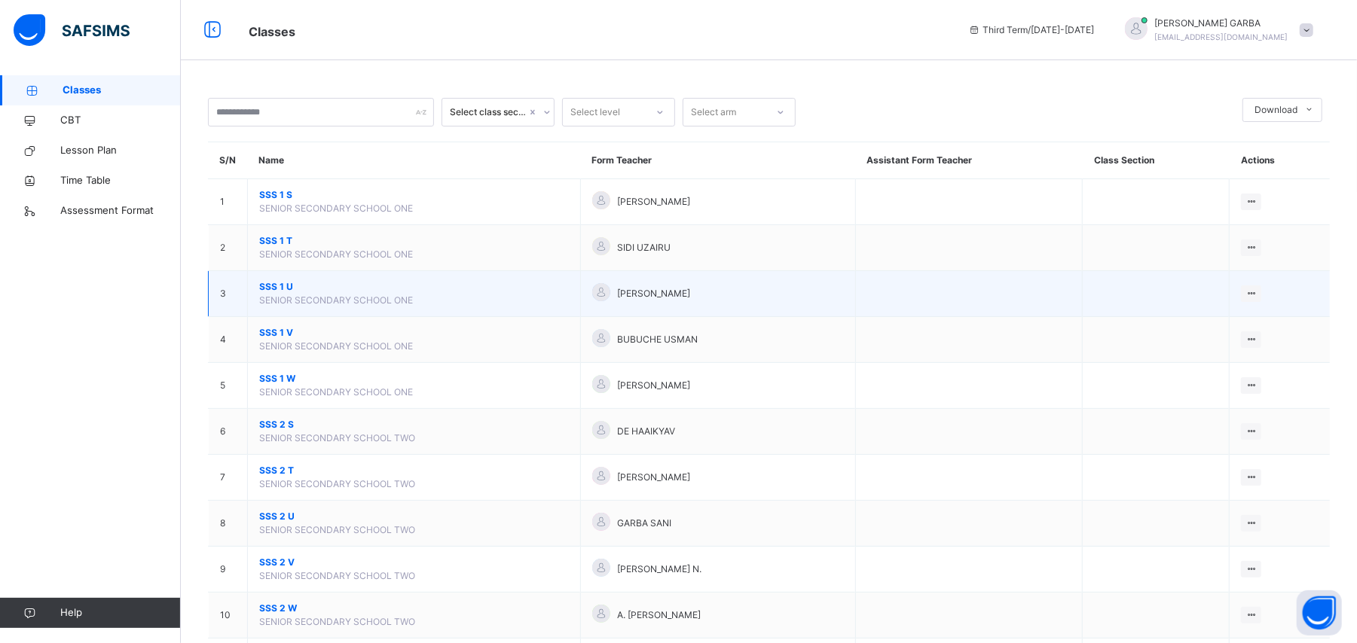
click at [322, 296] on span "SENIOR SECONDARY SCHOOL ONE" at bounding box center [336, 300] width 154 height 11
click at [1040, 314] on td at bounding box center [968, 294] width 227 height 46
click at [833, 298] on div "[PERSON_NAME]" at bounding box center [718, 294] width 252 height 22
click at [1281, 301] on td "View Class" at bounding box center [1280, 294] width 100 height 46
click at [1237, 329] on div "View Class" at bounding box center [1231, 323] width 47 height 15
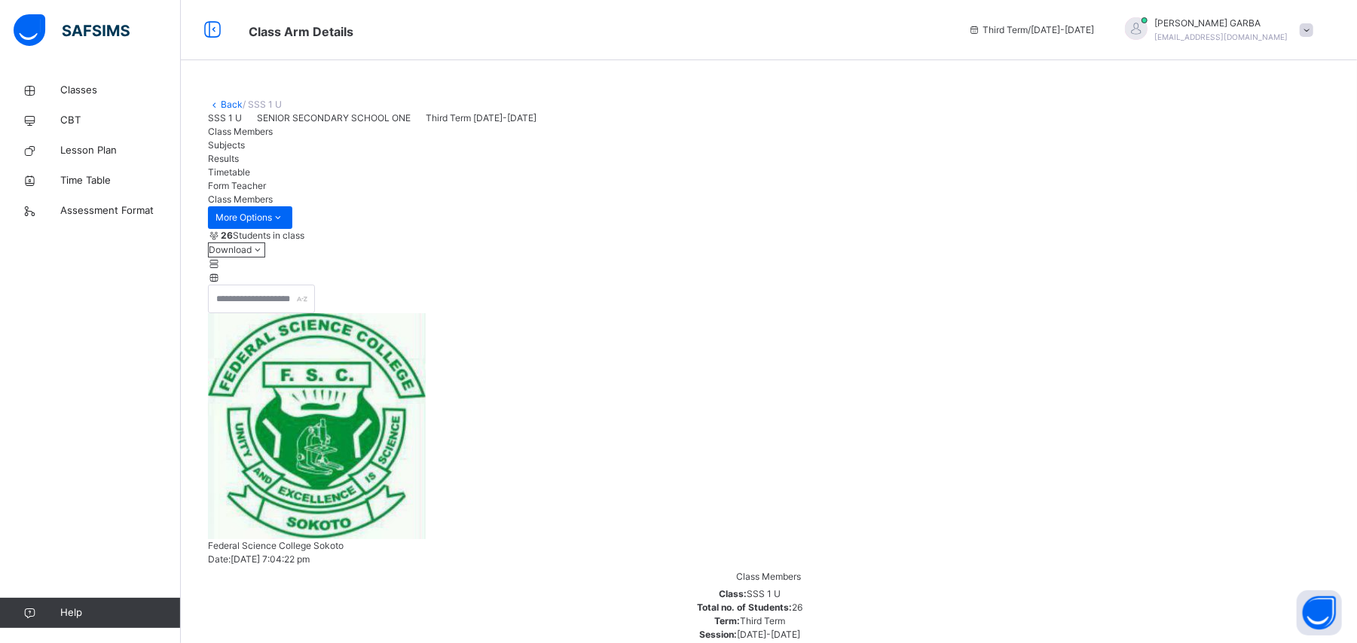
click at [221, 106] on link "Back" at bounding box center [232, 104] width 22 height 11
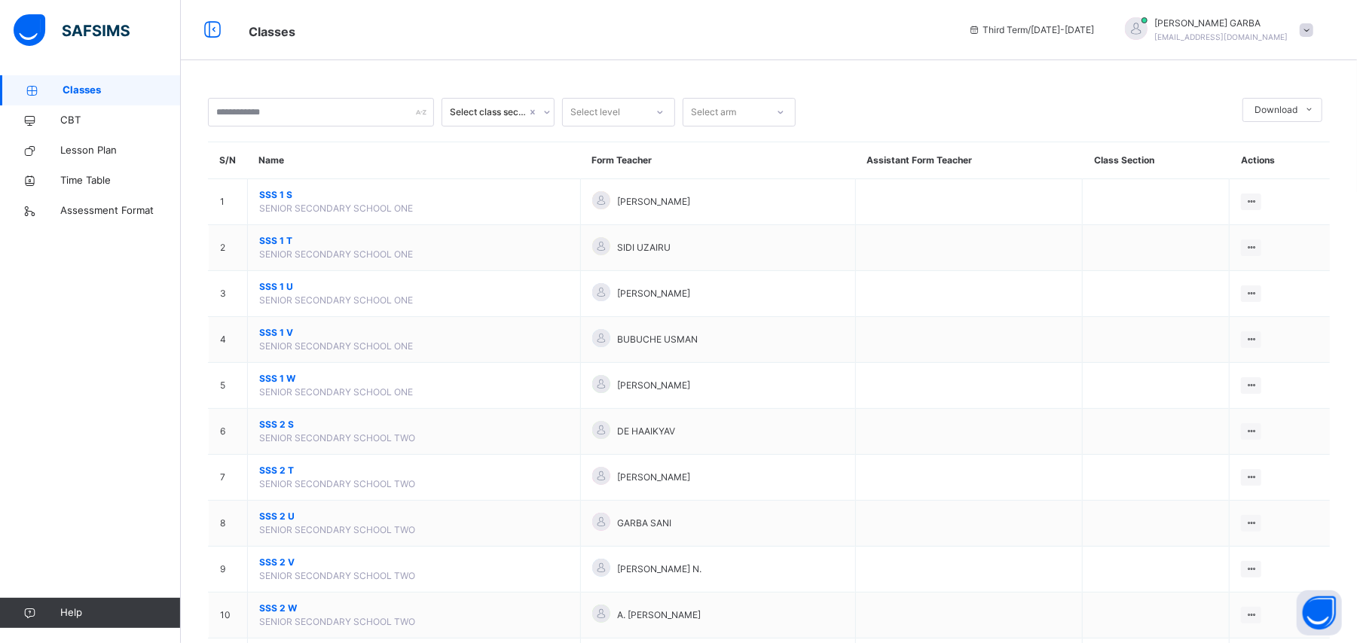
scroll to position [301, 0]
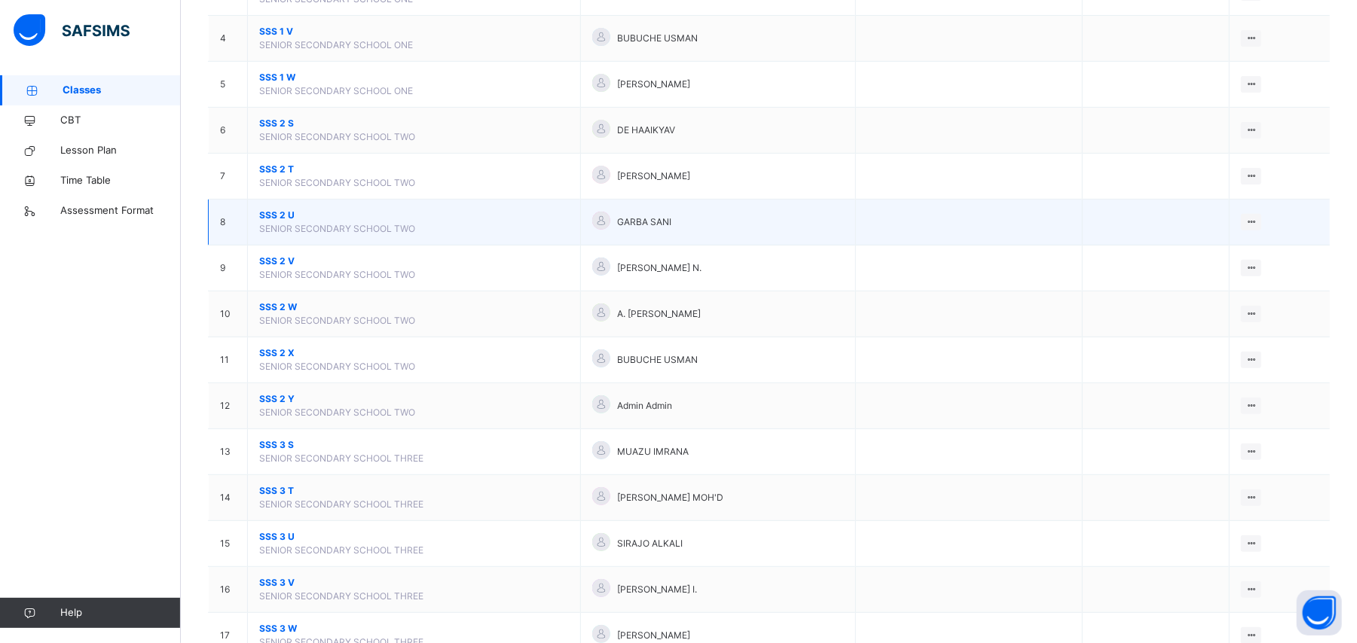
click at [323, 228] on span "SENIOR SECONDARY SCHOOL TWO" at bounding box center [337, 228] width 156 height 11
click at [1261, 238] on ul "View Class" at bounding box center [1219, 252] width 83 height 29
click at [1239, 266] on li "View Class" at bounding box center [1219, 252] width 81 height 27
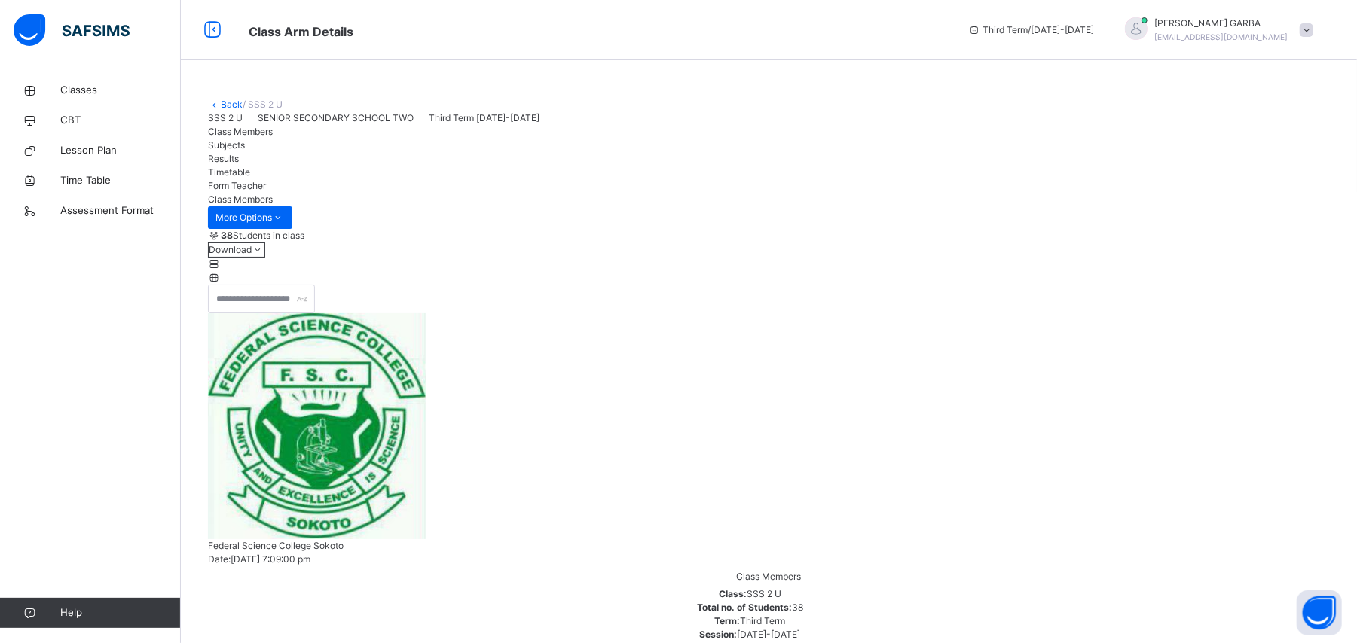
click at [228, 108] on link "Back" at bounding box center [232, 104] width 22 height 11
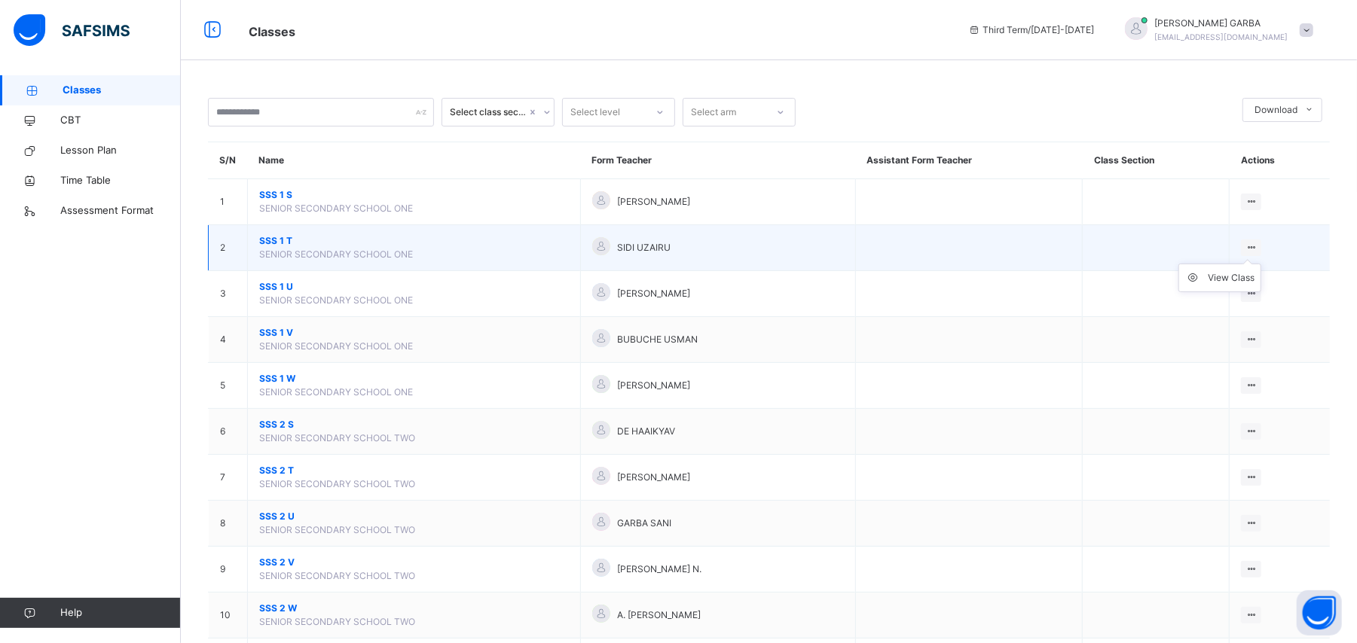
click at [1261, 264] on ul "View Class" at bounding box center [1219, 278] width 83 height 29
click at [1252, 275] on div "View Class" at bounding box center [1231, 277] width 47 height 15
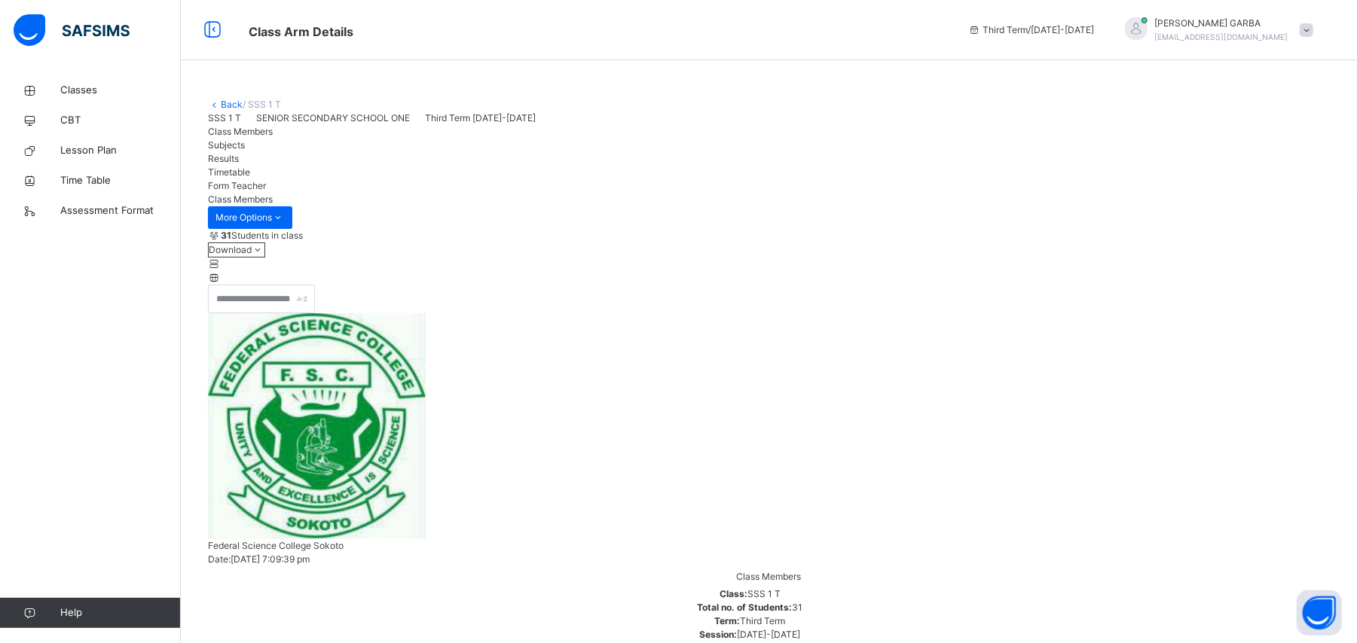
click at [226, 100] on link "Back" at bounding box center [232, 104] width 22 height 11
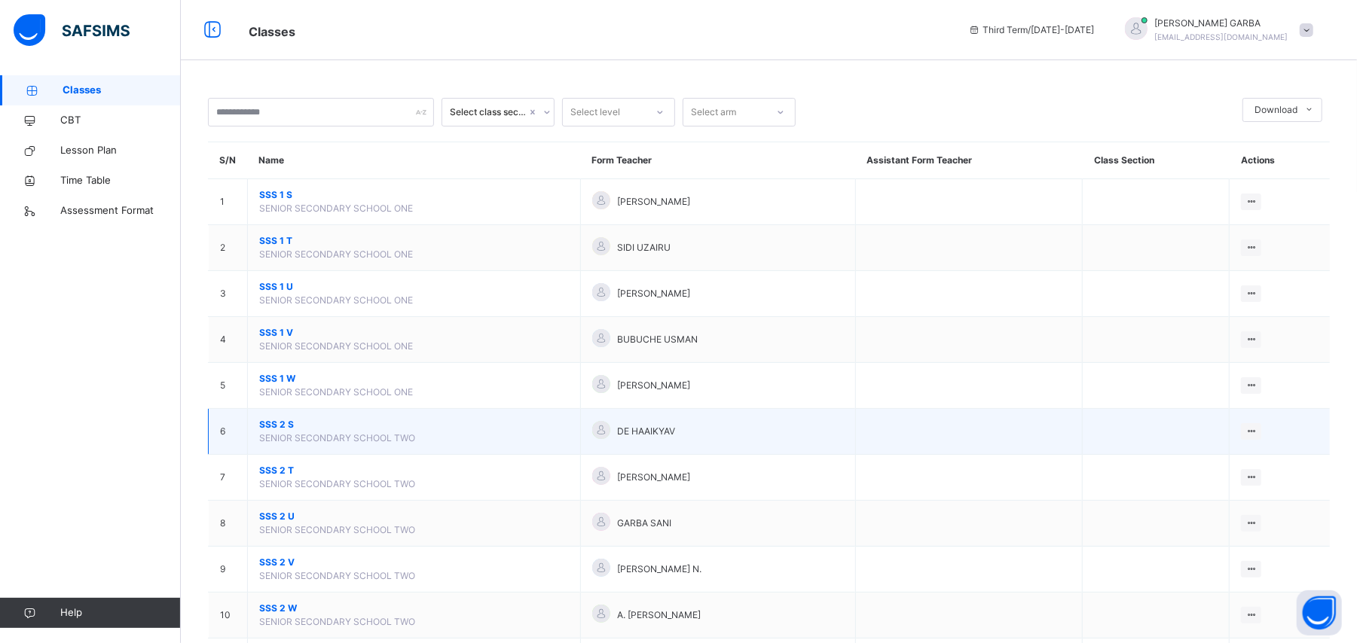
click at [333, 437] on span "SENIOR SECONDARY SCHOOL TWO" at bounding box center [337, 437] width 156 height 11
click at [1258, 429] on icon at bounding box center [1251, 431] width 13 height 11
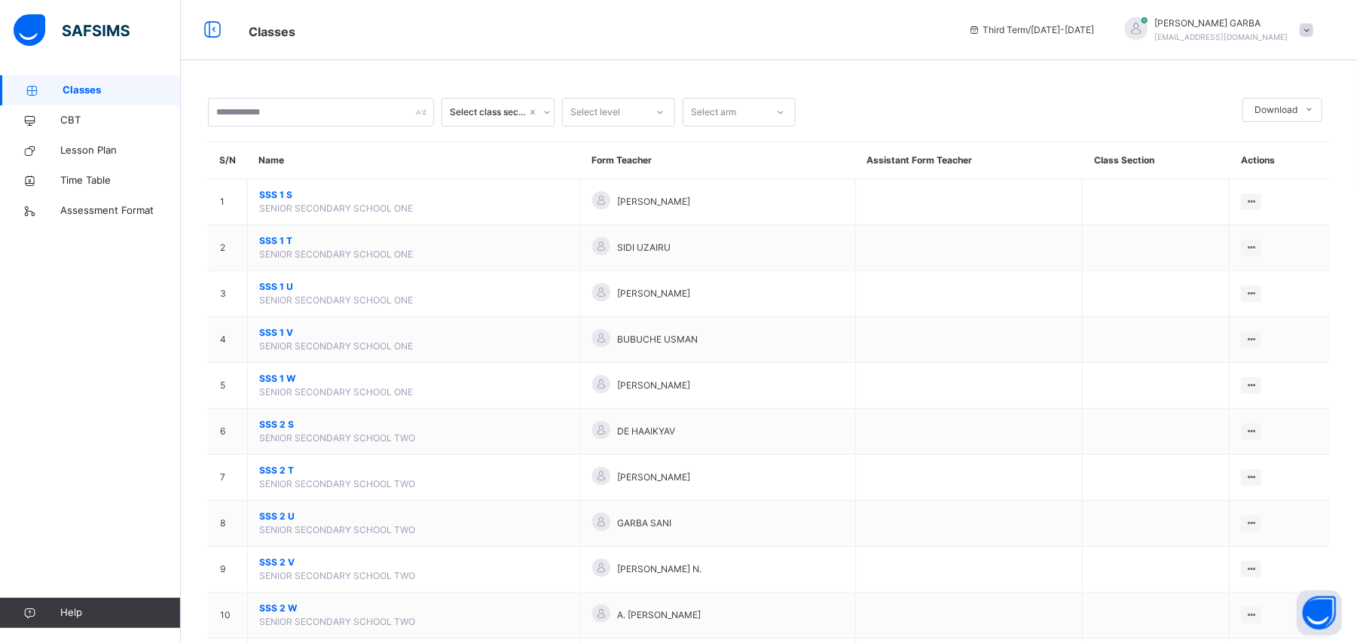
click at [0, 0] on div "View Class" at bounding box center [0, 0] width 0 height 0
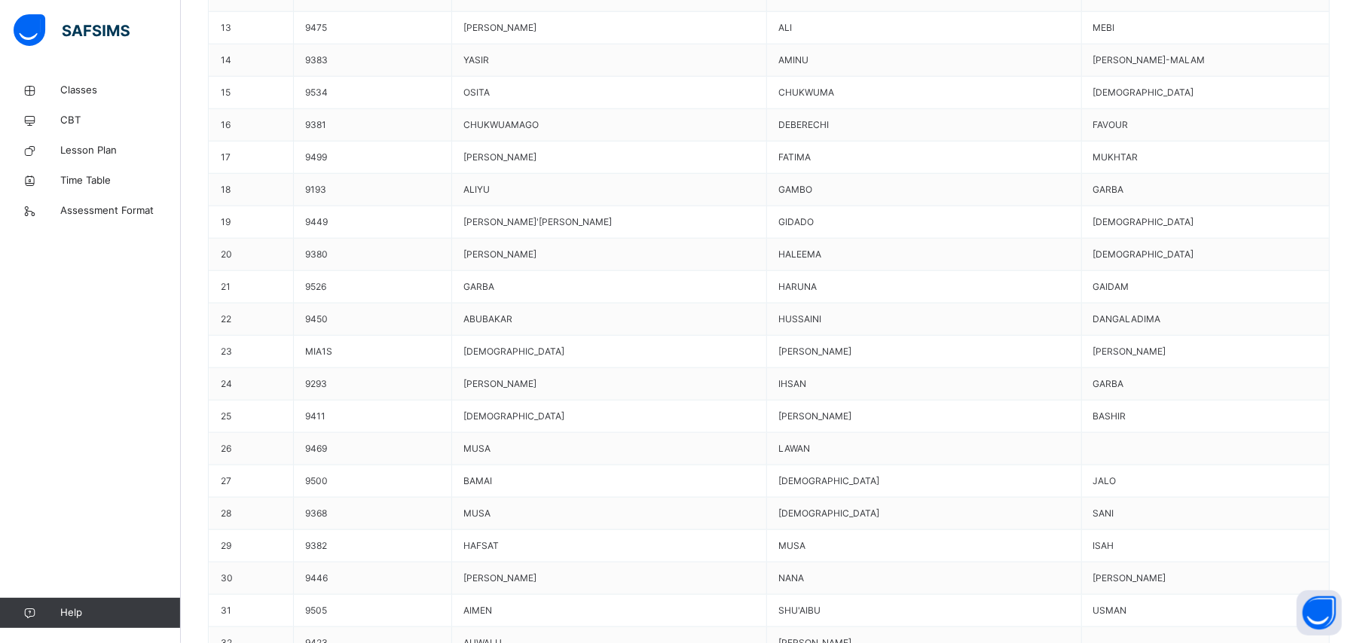
scroll to position [1105, 0]
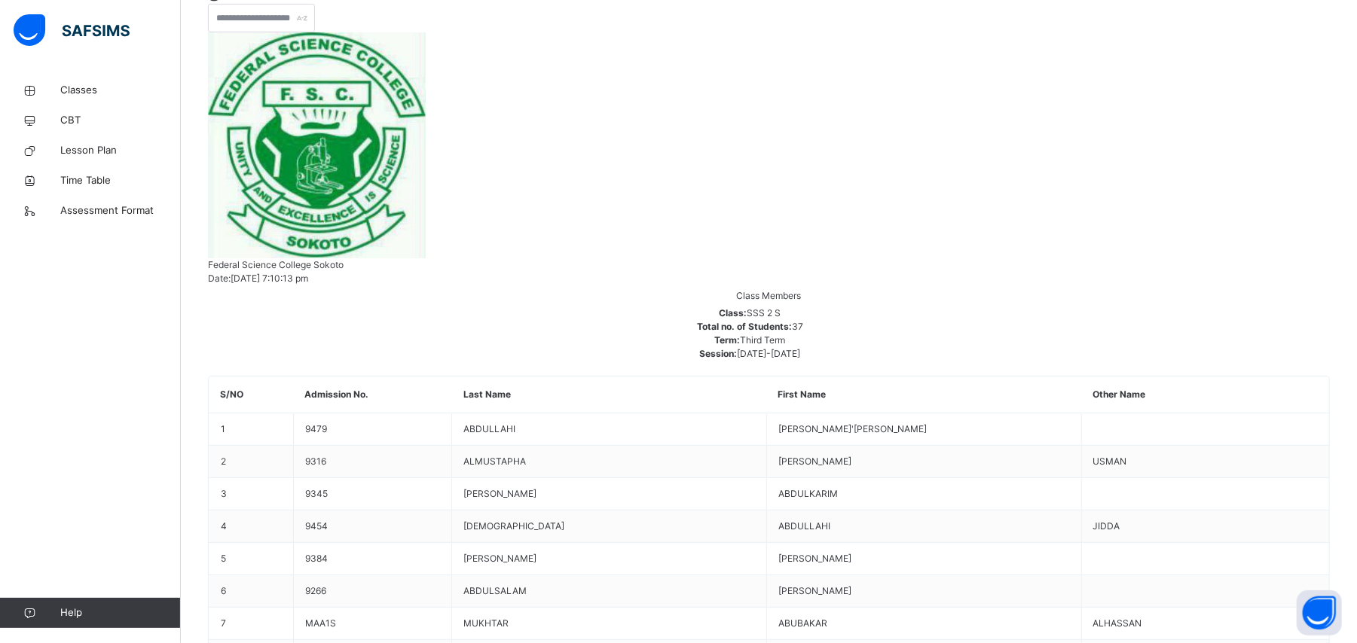
scroll to position [0, 0]
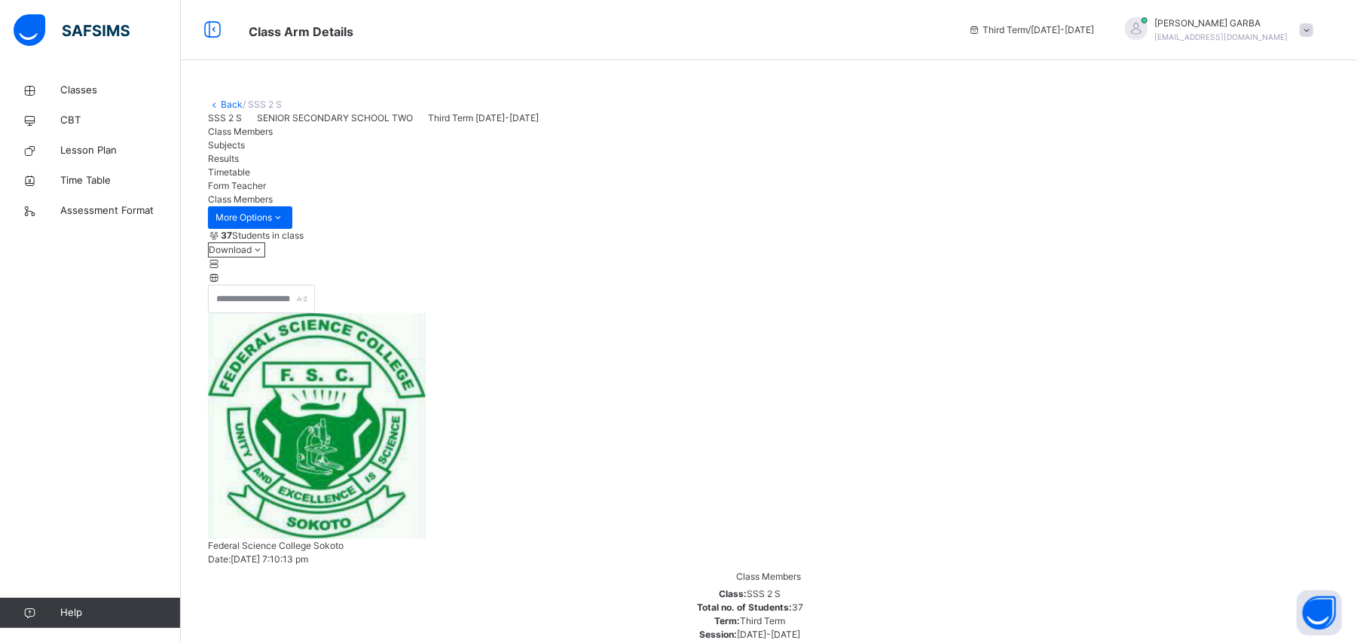
click at [231, 106] on link "Back" at bounding box center [232, 104] width 22 height 11
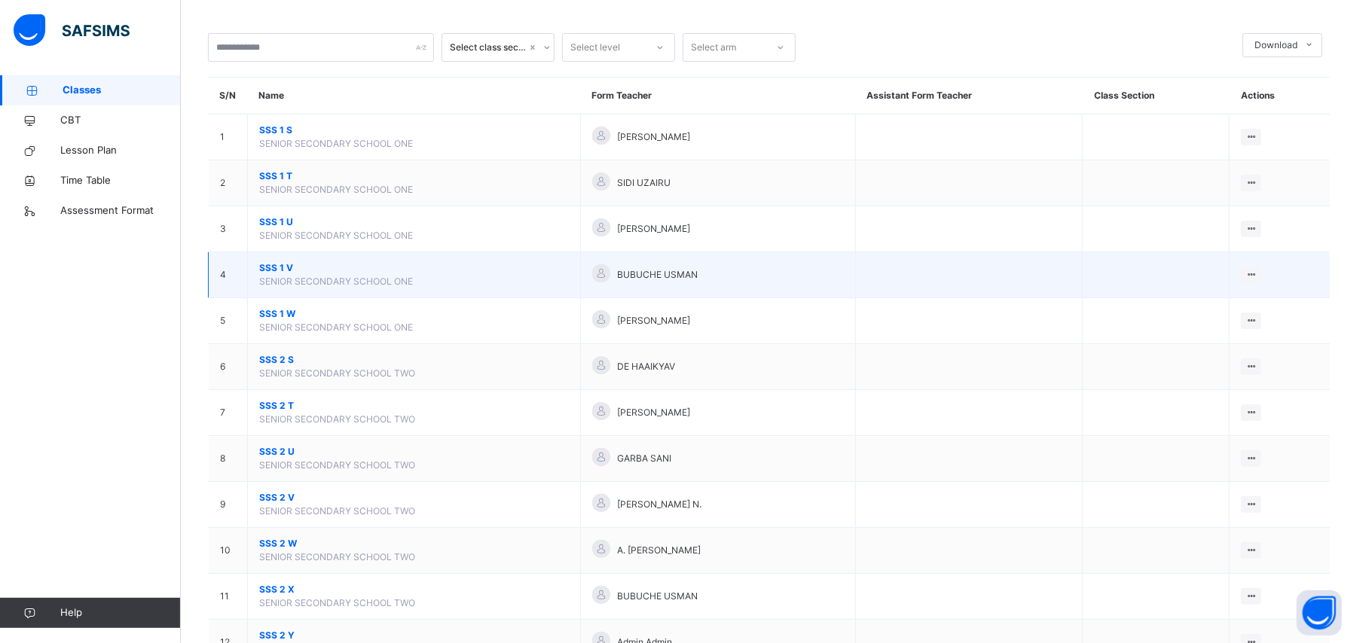
scroll to position [100, 0]
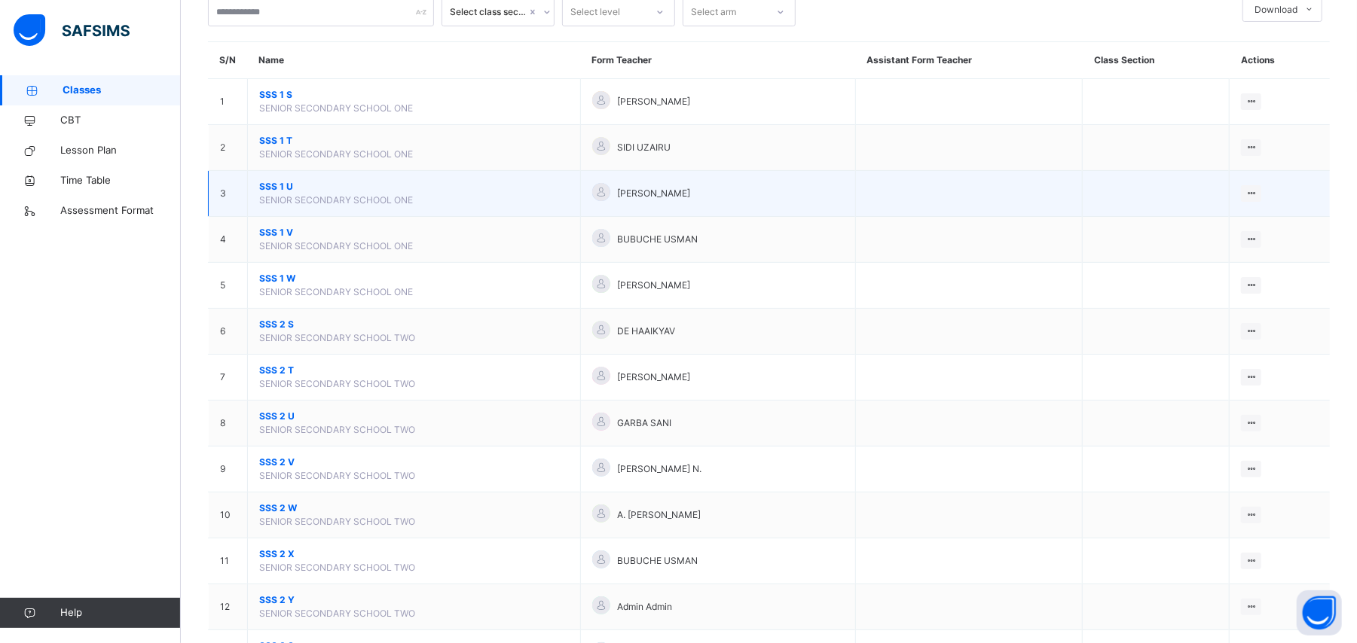
click at [295, 188] on span "SSS 1 U" at bounding box center [414, 187] width 310 height 14
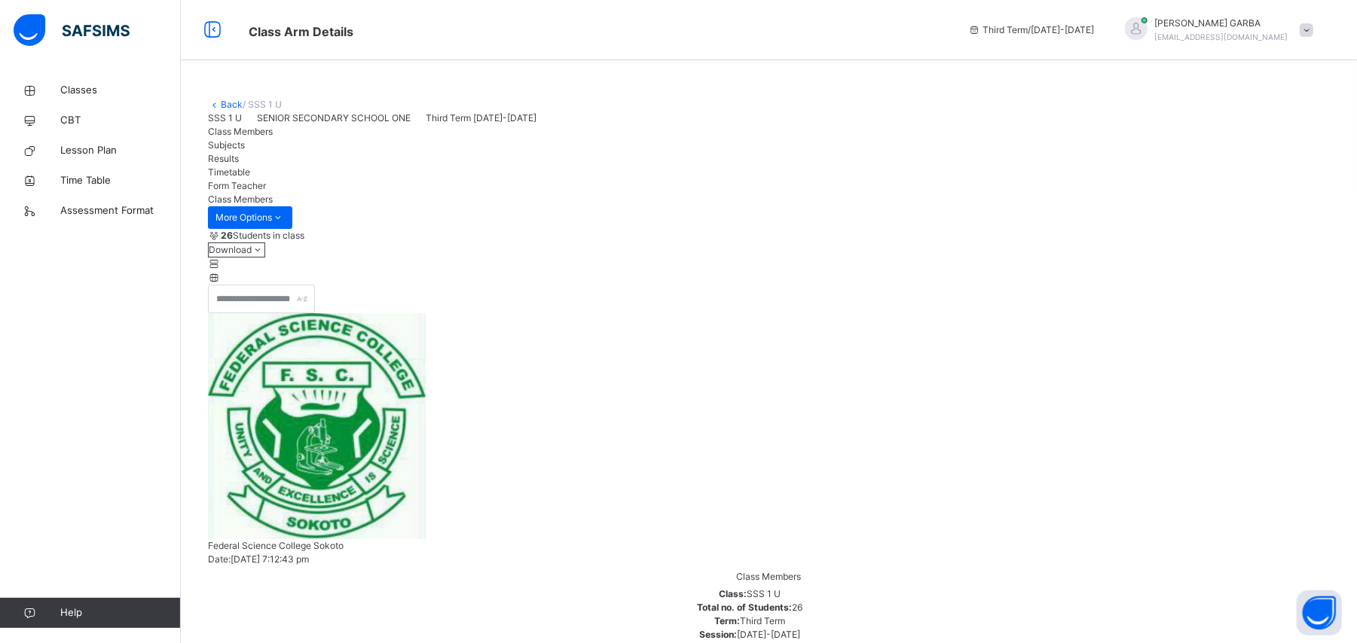
click at [235, 98] on div "Back / SSS 1 U" at bounding box center [769, 105] width 1122 height 14
click at [233, 101] on link "Back" at bounding box center [232, 104] width 22 height 11
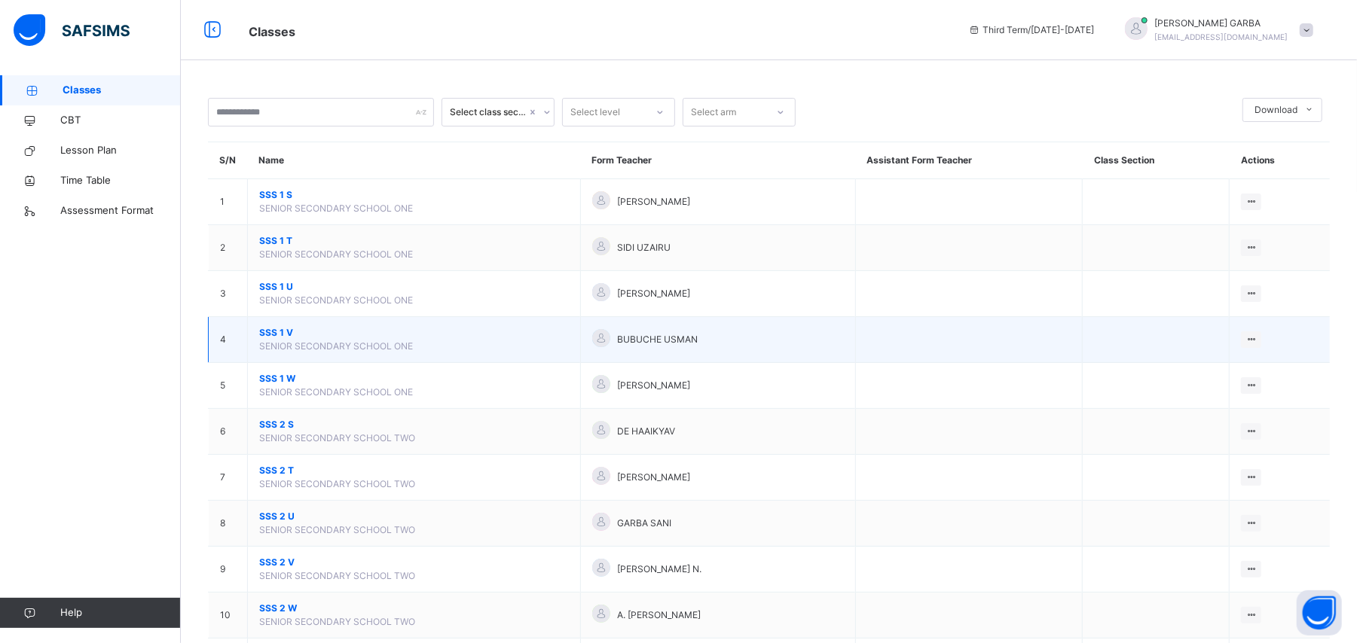
click at [374, 351] on span "SENIOR SECONDARY SCHOOL ONE" at bounding box center [336, 346] width 154 height 11
click at [1258, 338] on icon at bounding box center [1251, 339] width 13 height 11
click at [1252, 380] on li "View Class" at bounding box center [1219, 369] width 81 height 27
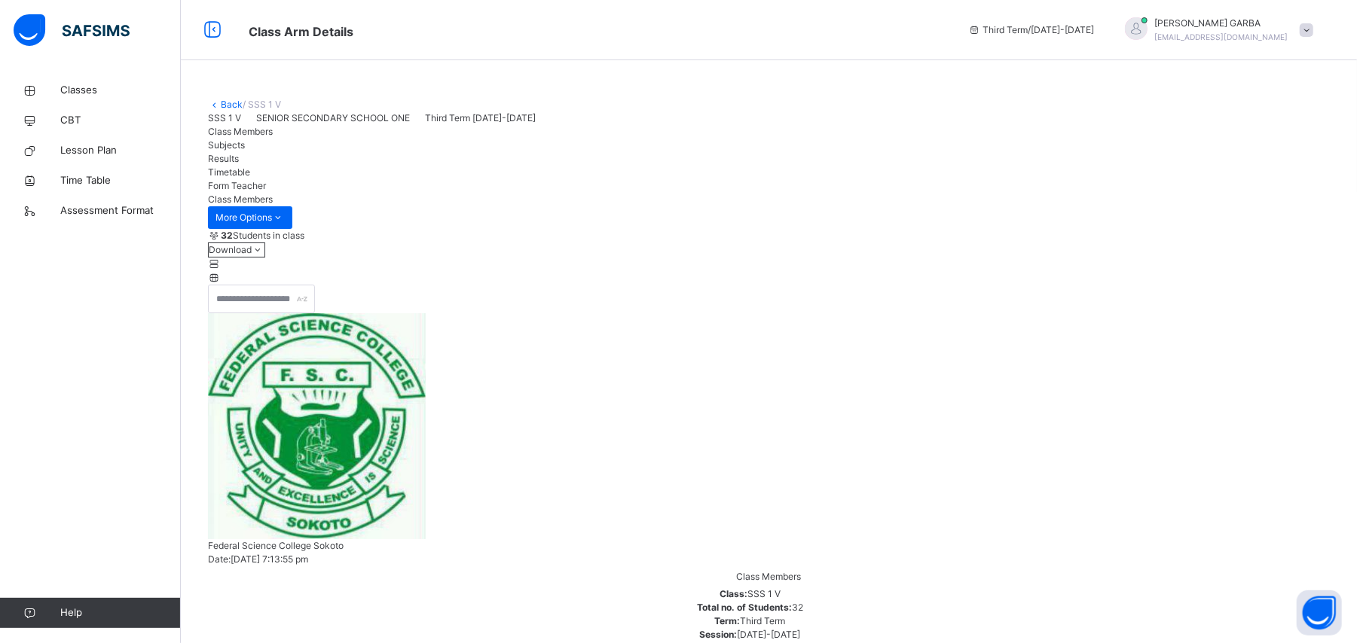
click at [231, 110] on div "Back / SSS 1 V" at bounding box center [769, 105] width 1122 height 14
click at [233, 108] on link "Back" at bounding box center [232, 104] width 22 height 11
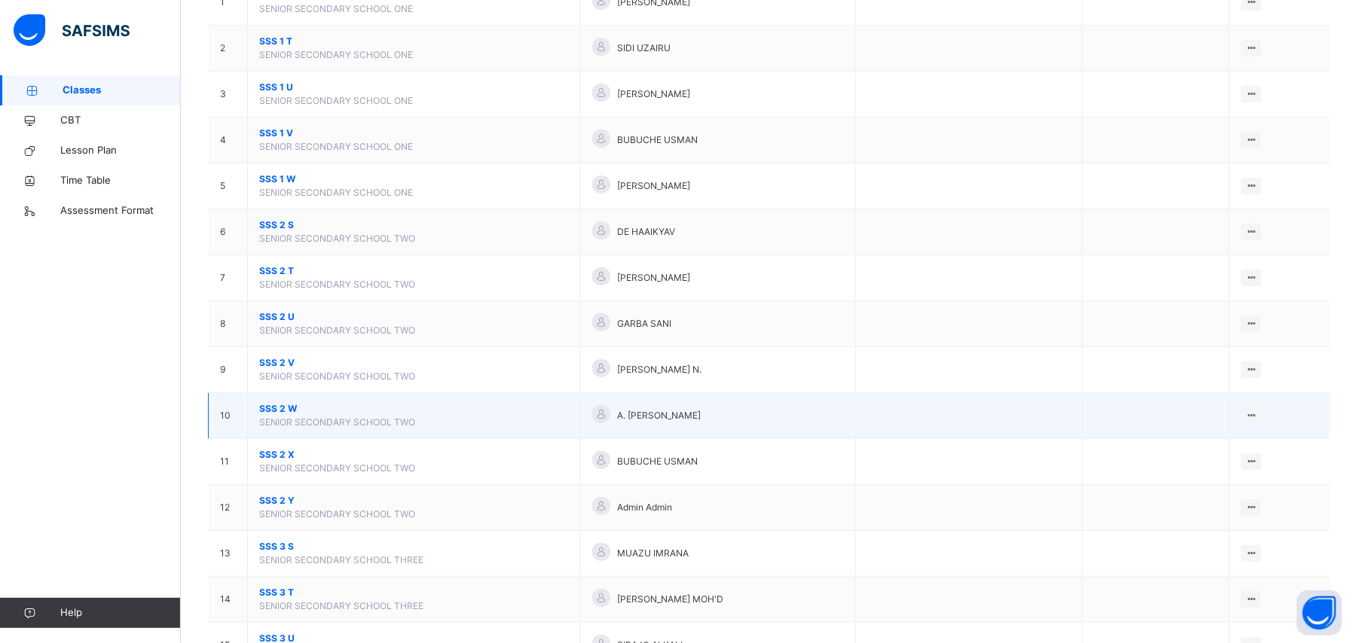
scroll to position [200, 0]
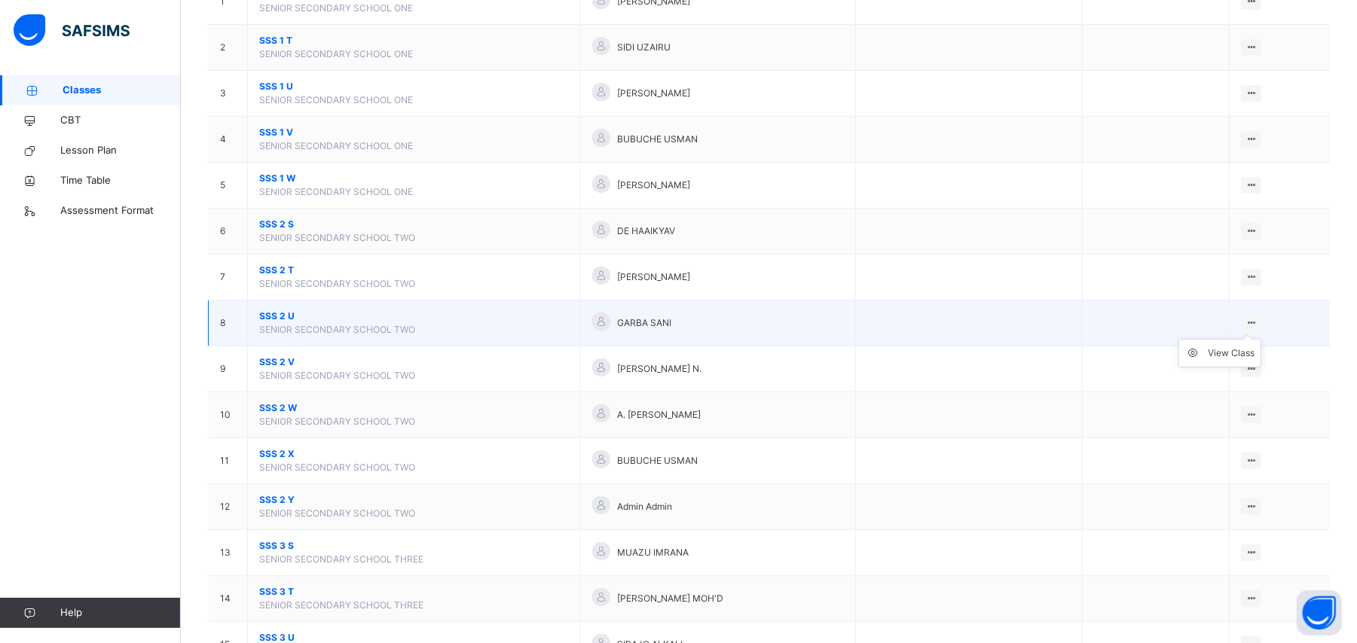
click at [1261, 320] on div at bounding box center [1251, 323] width 20 height 17
click at [1228, 359] on div "View Class" at bounding box center [1231, 353] width 47 height 15
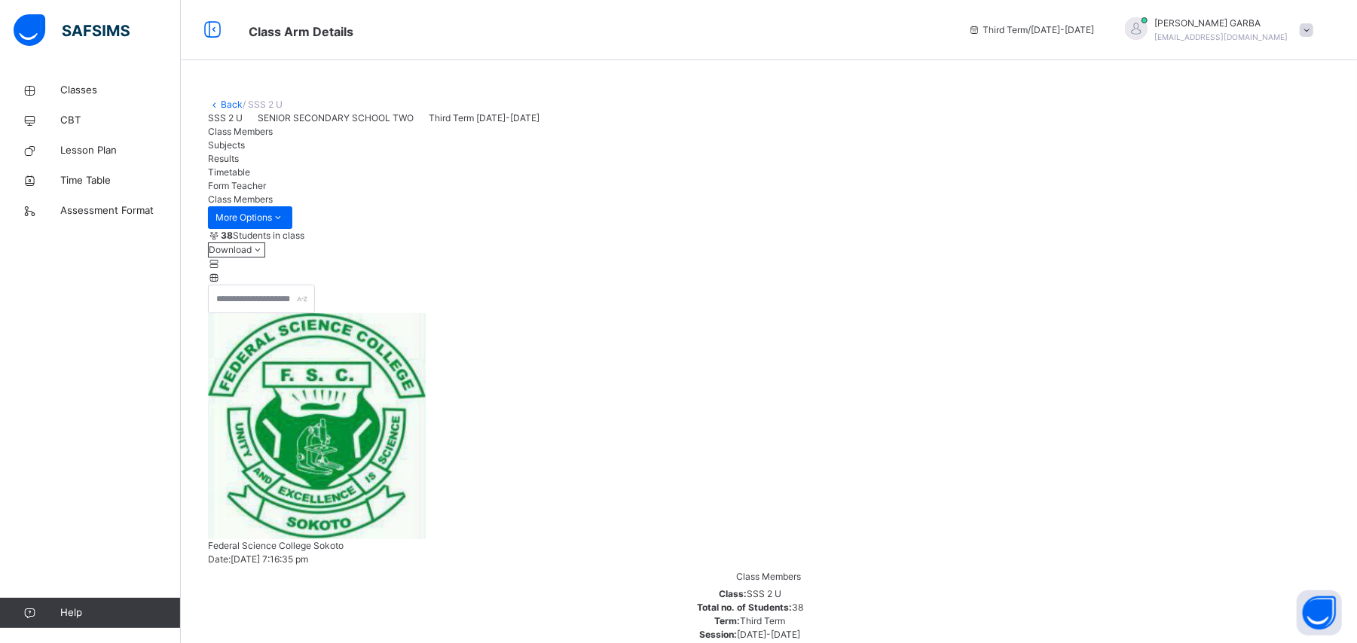
click at [223, 108] on link "Back" at bounding box center [232, 104] width 22 height 11
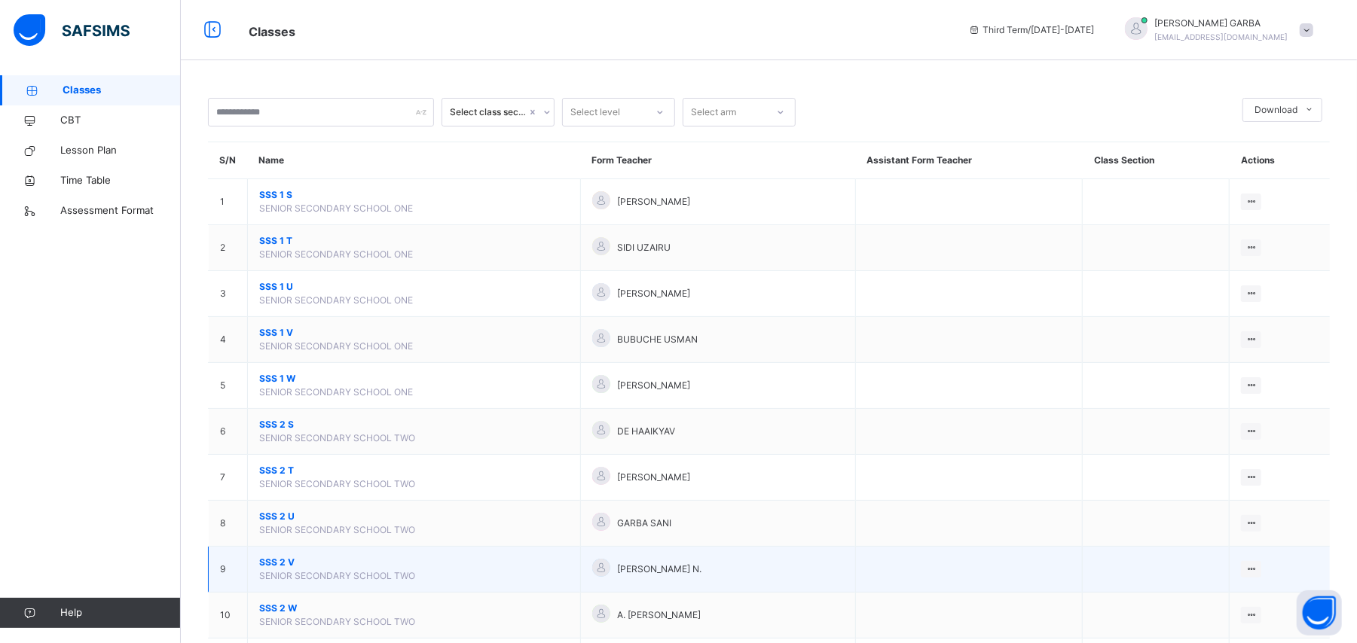
click at [329, 561] on span "SSS 2 V" at bounding box center [414, 563] width 310 height 14
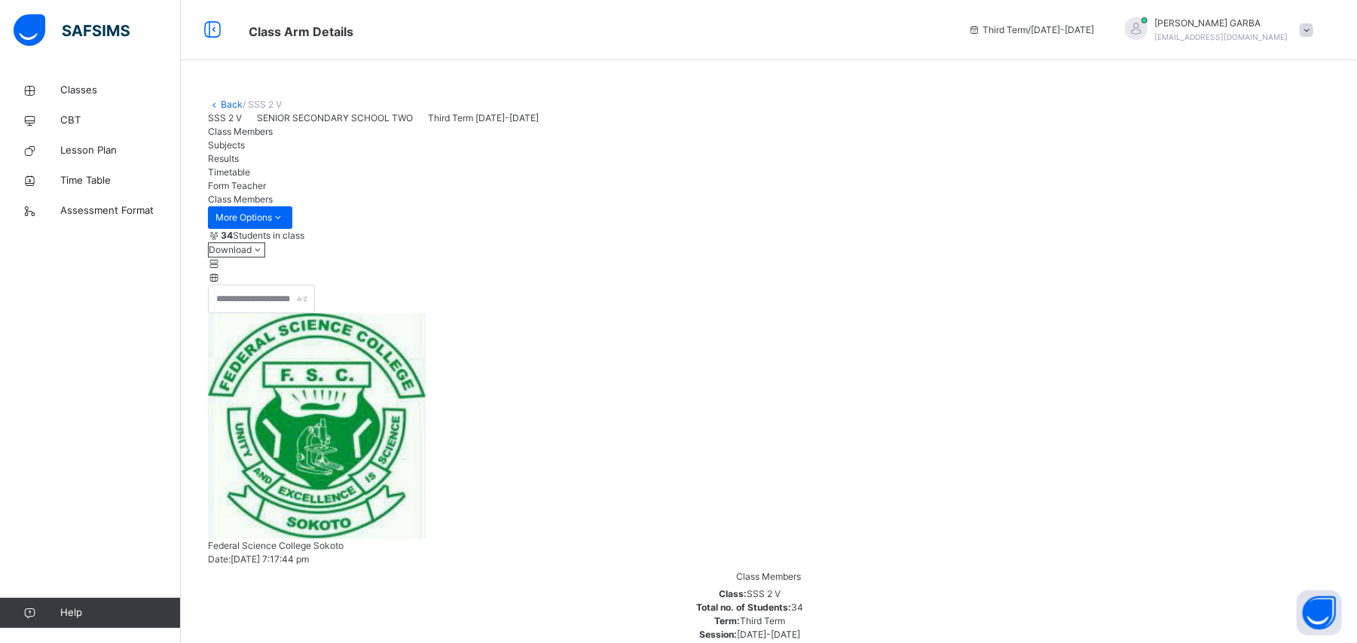
click at [232, 104] on link "Back" at bounding box center [232, 104] width 22 height 11
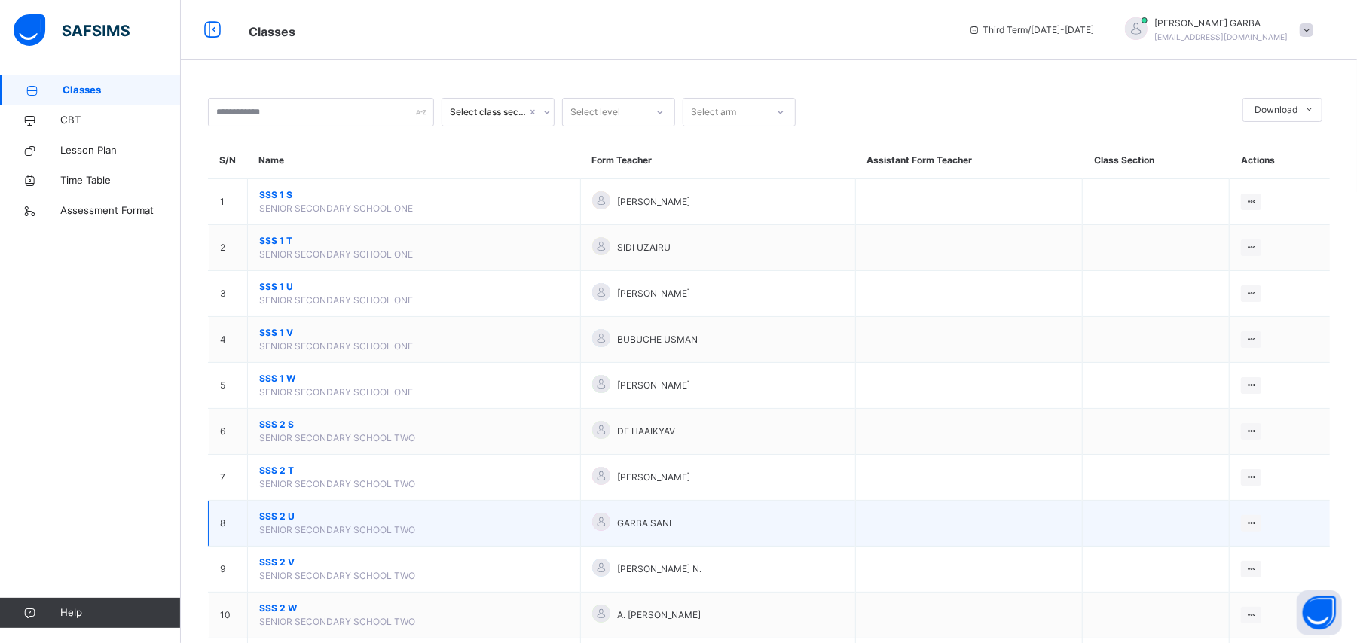
click at [275, 531] on span "SENIOR SECONDARY SCHOOL TWO" at bounding box center [337, 529] width 156 height 11
click at [280, 524] on span "SSS 2 U" at bounding box center [414, 517] width 310 height 14
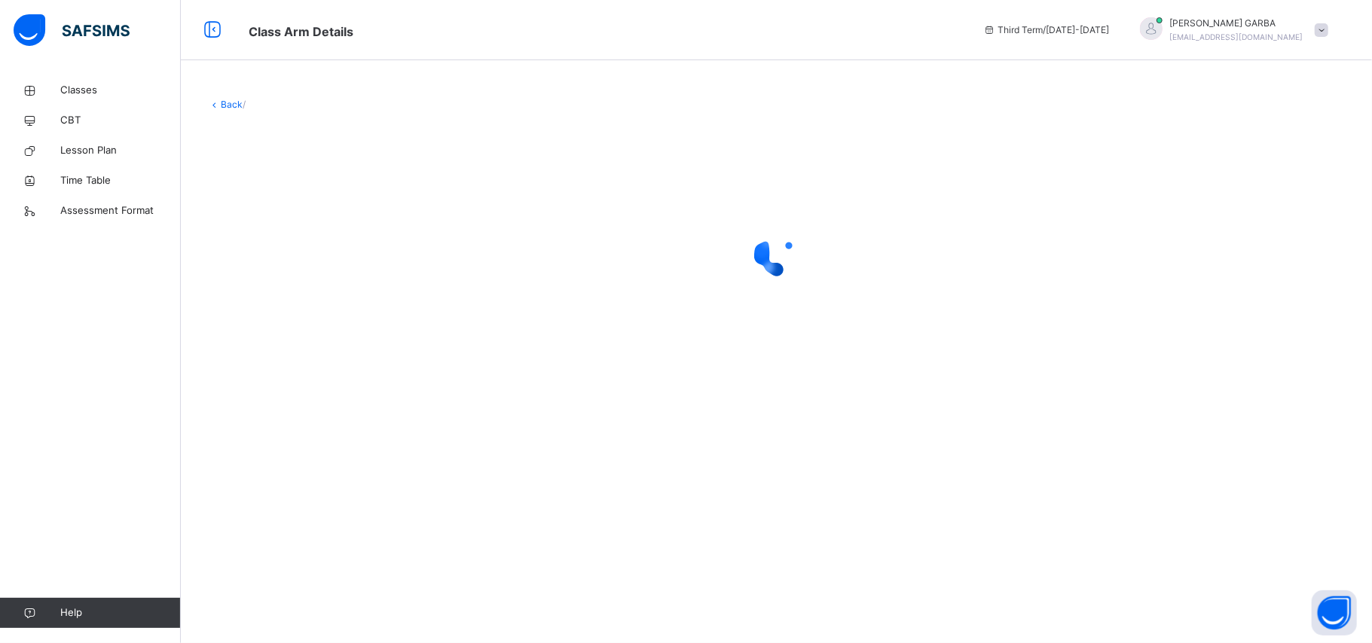
click at [280, 524] on div "Back /" at bounding box center [776, 321] width 1191 height 643
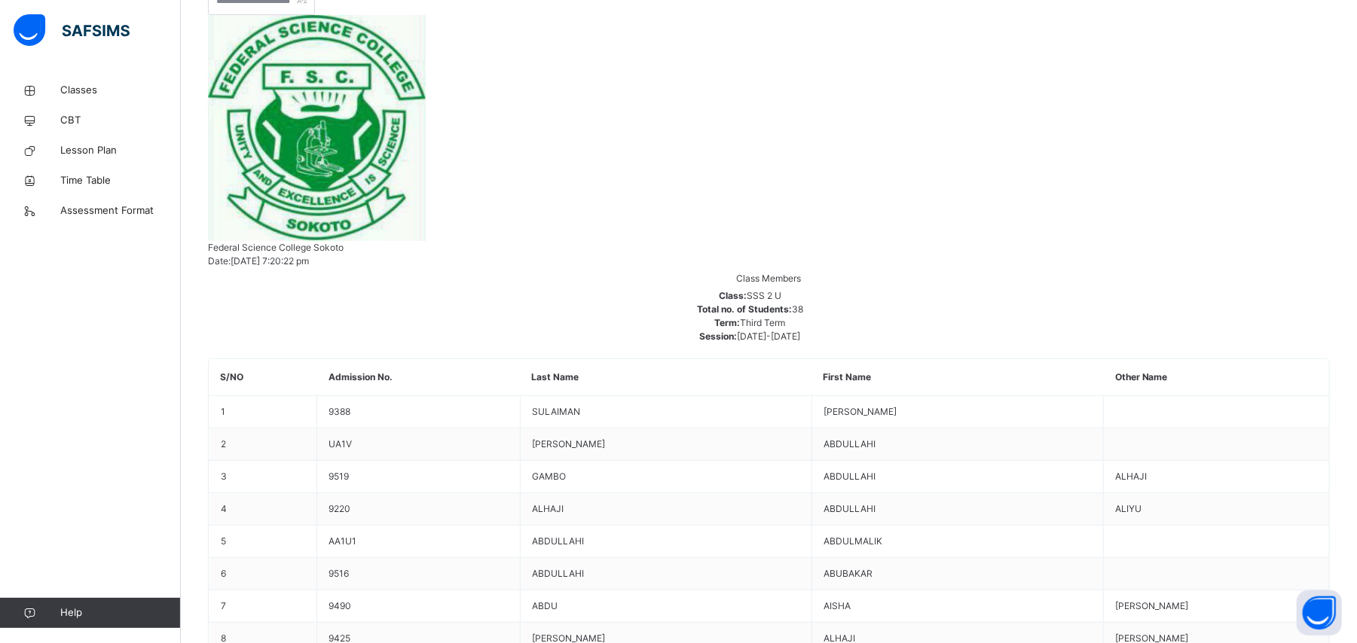
scroll to position [301, 0]
